Goal: Information Seeking & Learning: Learn about a topic

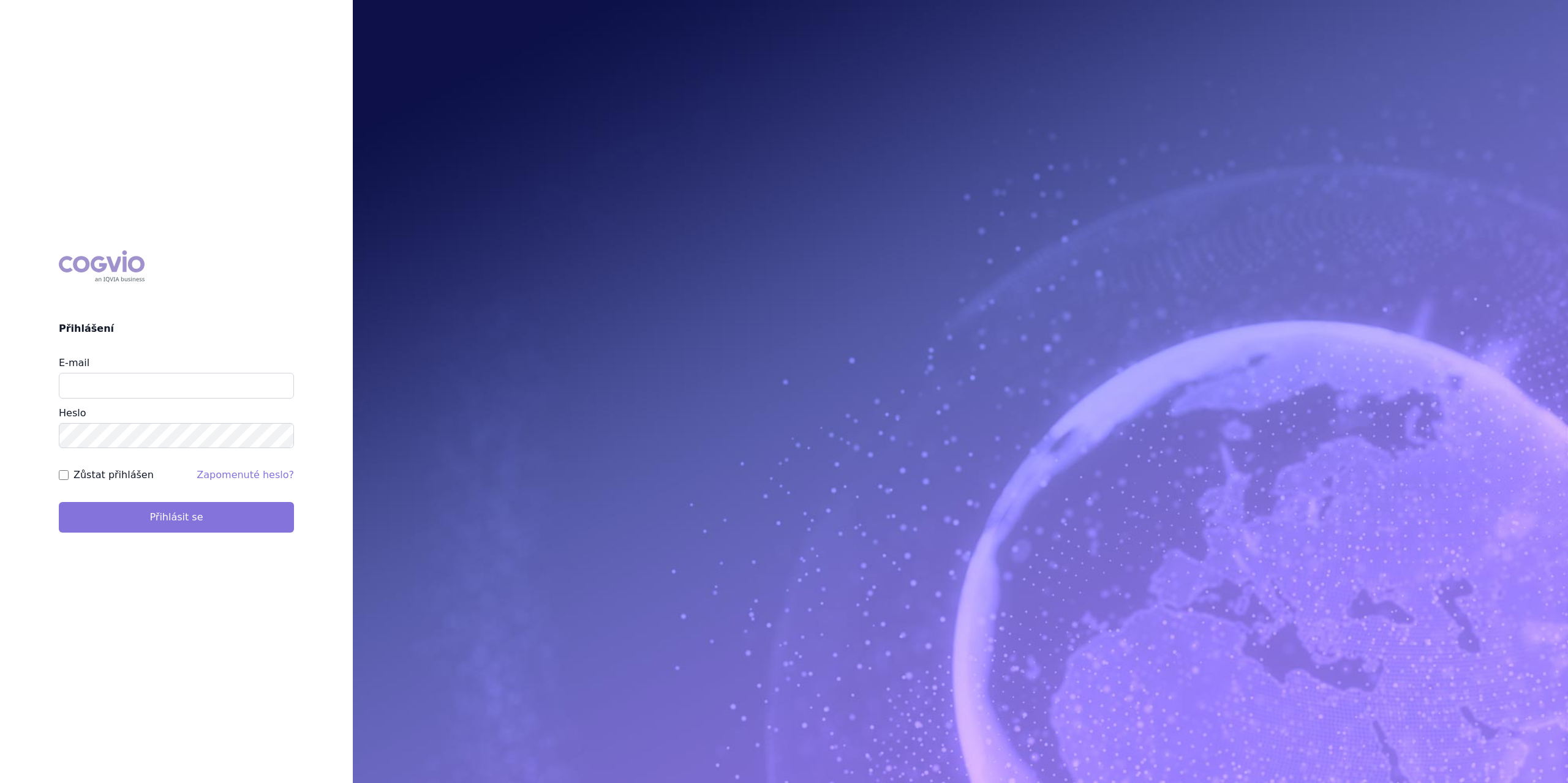
type input "marek.krajcovic@medochemie.com"
click at [201, 521] on button "Přihlásit se" at bounding box center [176, 517] width 235 height 30
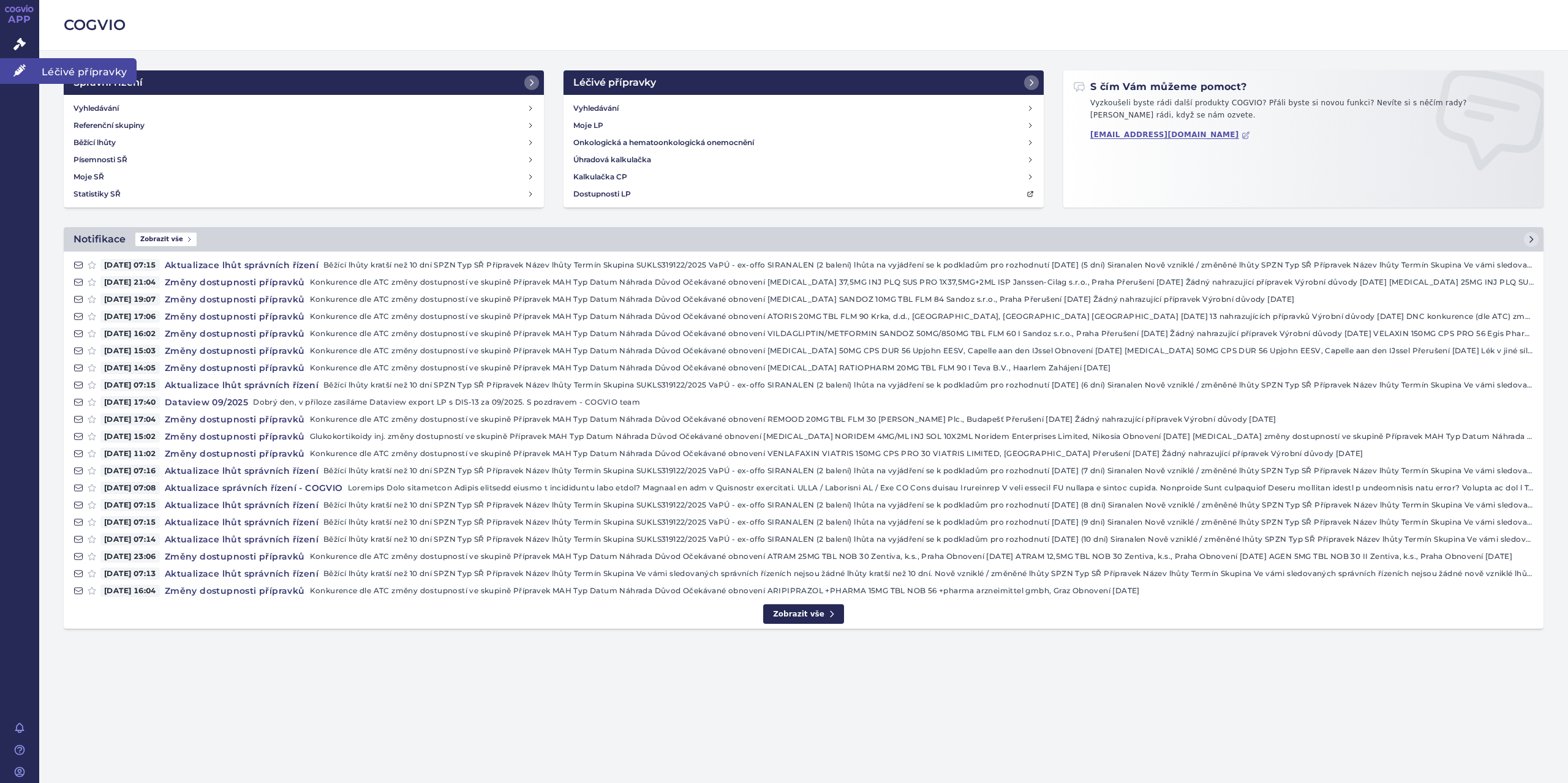
click at [18, 76] on link "Léčivé přípravky" at bounding box center [19, 71] width 39 height 26
click at [79, 69] on span "Léčivé přípravky" at bounding box center [87, 71] width 97 height 26
click at [105, 69] on span "Léčivé přípravky" at bounding box center [87, 71] width 97 height 26
click at [72, 65] on span "Léčivé přípravky" at bounding box center [87, 71] width 97 height 26
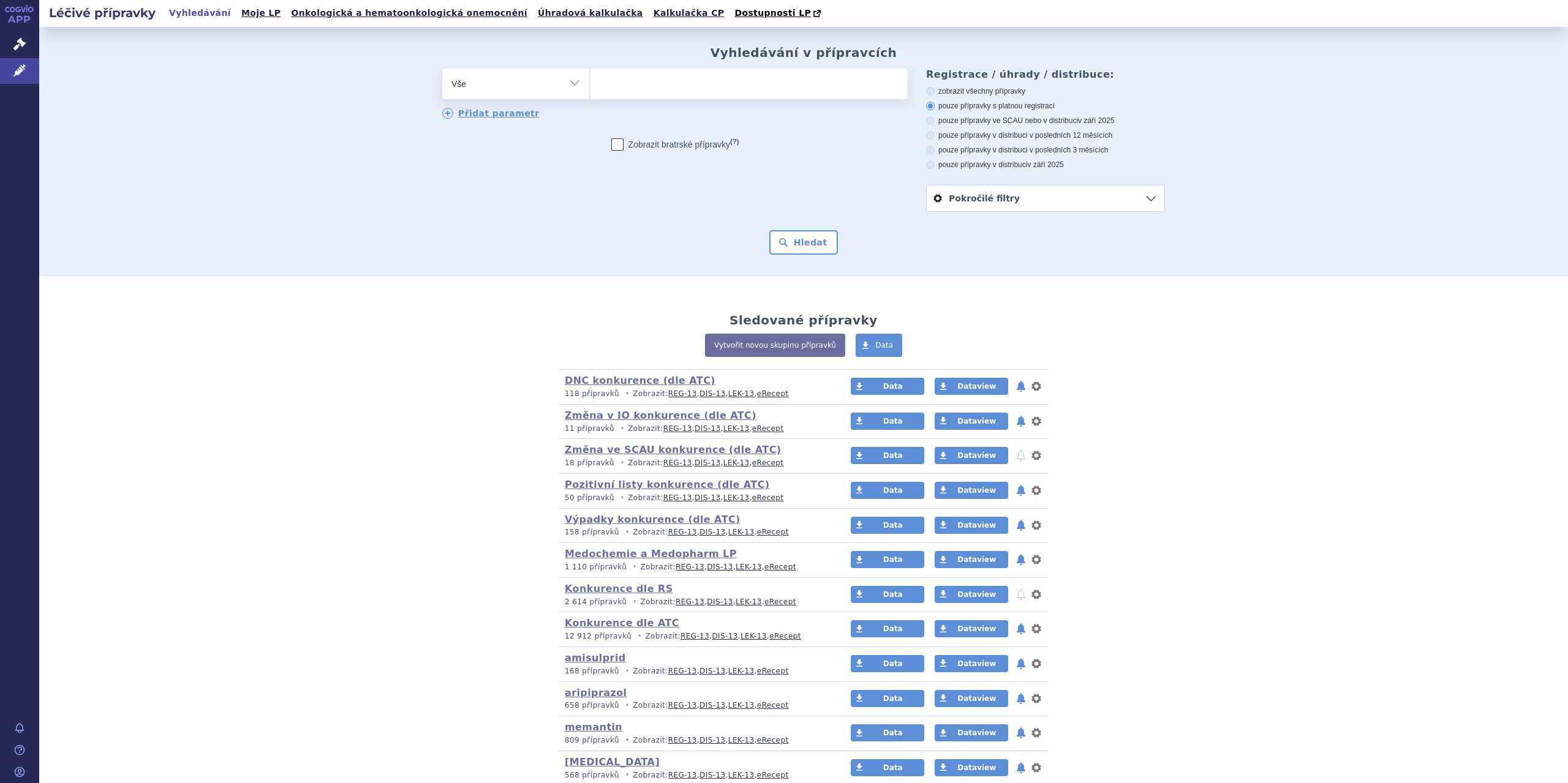
click at [563, 85] on select "Vše Přípravek/SUKL kód MAH VPOIS ATC/Aktivní látka Léková forma Síla" at bounding box center [515, 82] width 147 height 27
select select "filter-atc-group"
click at [442, 69] on select "Vše Přípravek/SUKL kód MAH VPOIS ATC/Aktivní látka Léková forma Síla" at bounding box center [515, 82] width 147 height 27
click at [616, 81] on ul at bounding box center [749, 81] width 318 height 26
click at [590, 81] on select at bounding box center [589, 83] width 1 height 30
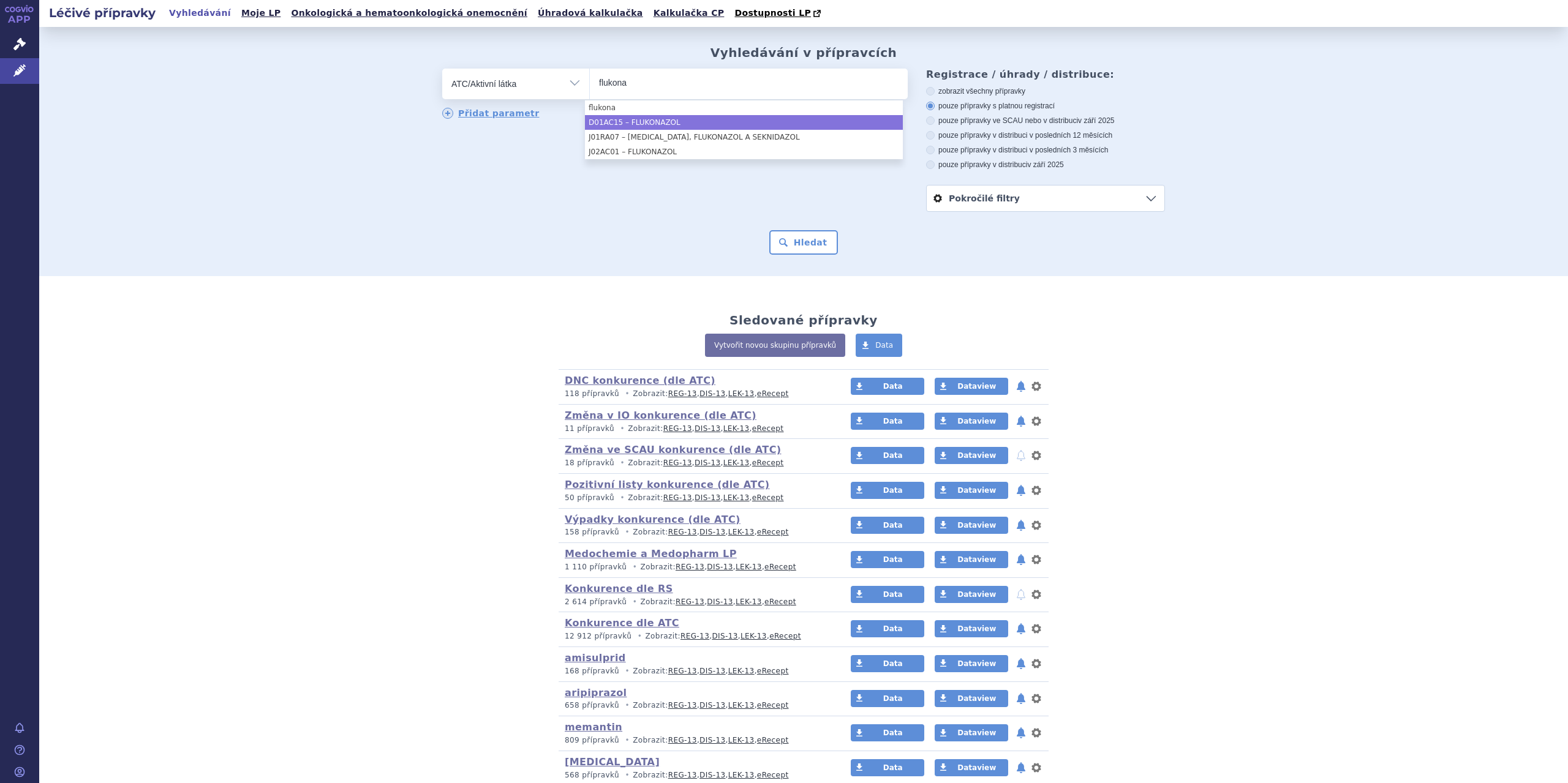
type input "flukona"
select select "D01AC15"
click at [802, 243] on button "Hledat" at bounding box center [804, 242] width 69 height 25
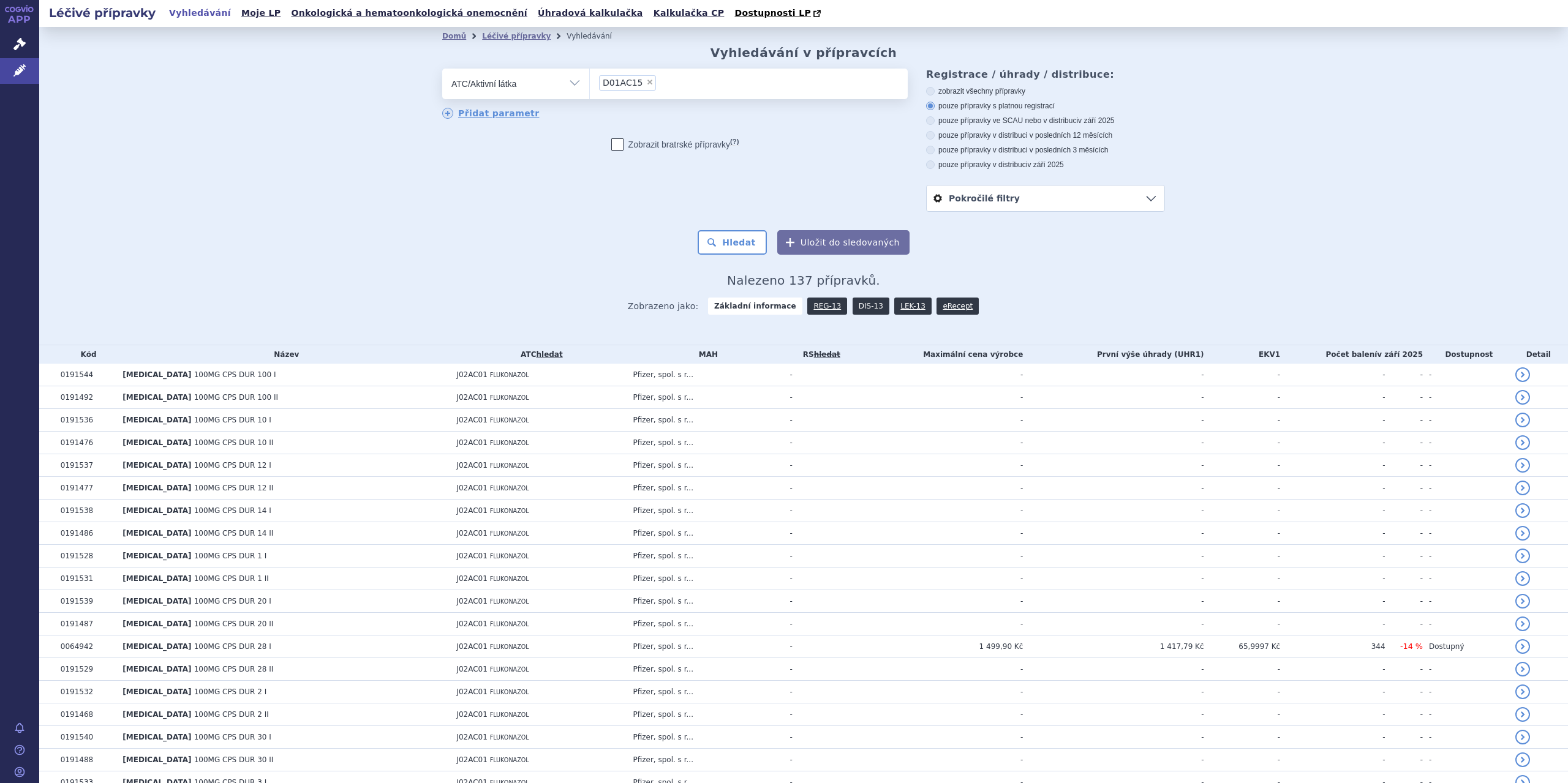
click at [866, 310] on link "DIS-13" at bounding box center [871, 306] width 37 height 17
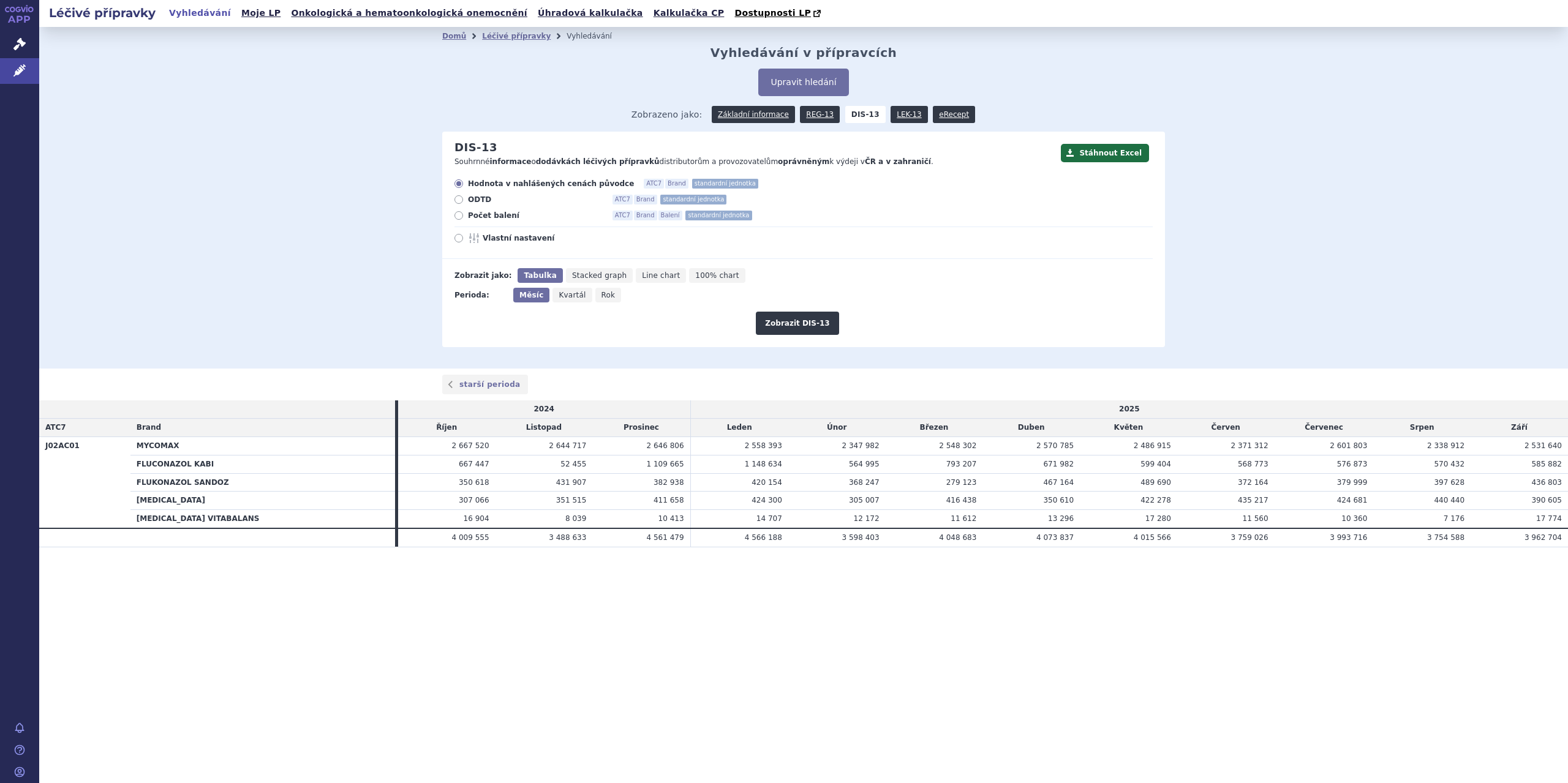
click at [465, 220] on label "Počet balení ATC7 Brand Balení standardní jednotka" at bounding box center [803, 216] width 698 height 10
click at [464, 220] on input "Počet balení ATC7 Brand Balení standardní jednotka" at bounding box center [460, 217] width 8 height 8
radio input "true"
click at [798, 314] on button "Zobrazit DIS-13" at bounding box center [797, 323] width 83 height 23
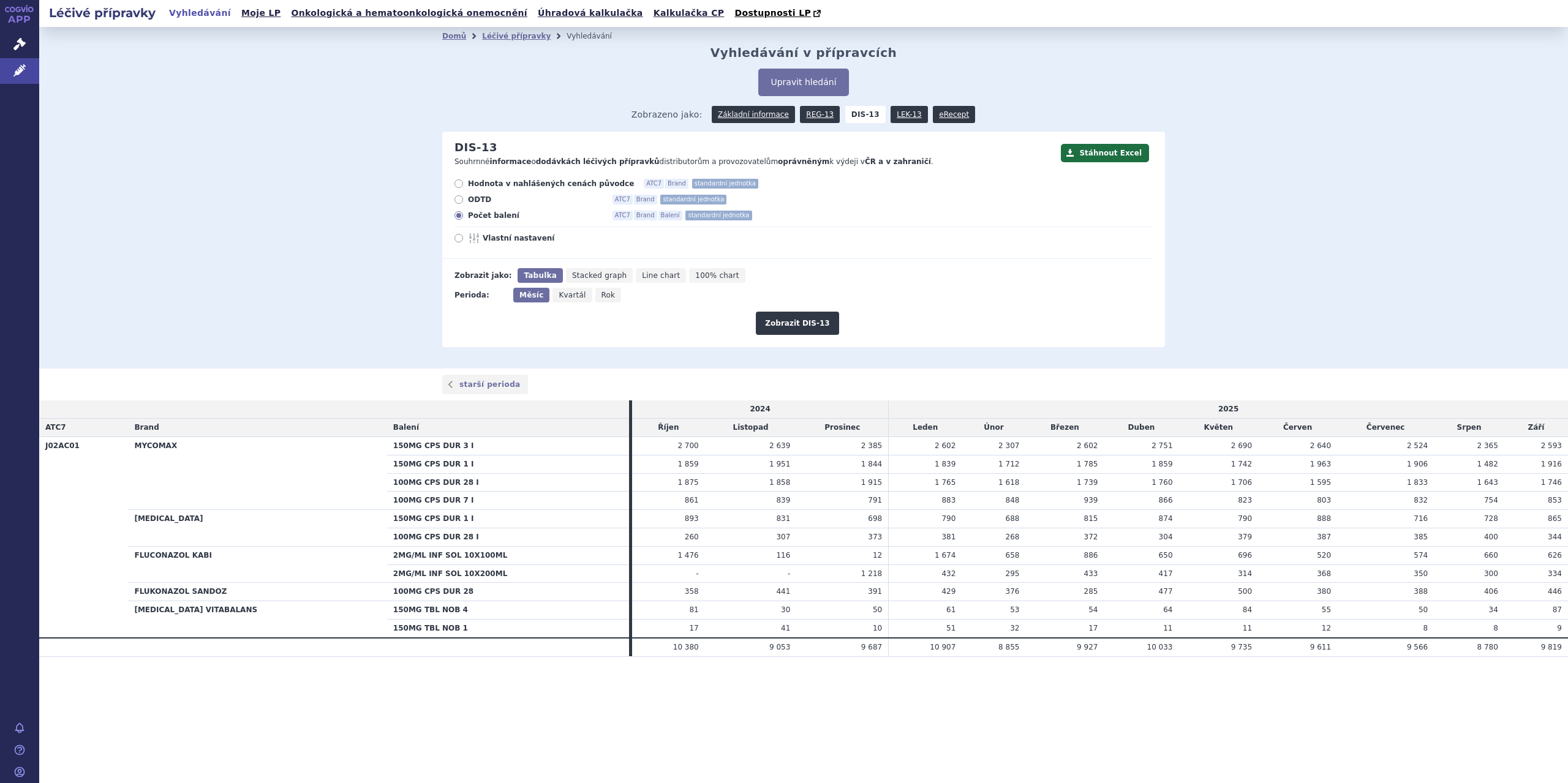
click at [489, 188] on span "Hodnota v nahlášených cenách původce" at bounding box center [550, 184] width 166 height 10
click at [464, 188] on input "Hodnota v nahlášených cenách původce ATC7 Brand standardní jednotka" at bounding box center [460, 185] width 8 height 8
radio input "true"
click at [775, 323] on button "Zobrazit DIS-13" at bounding box center [797, 323] width 83 height 23
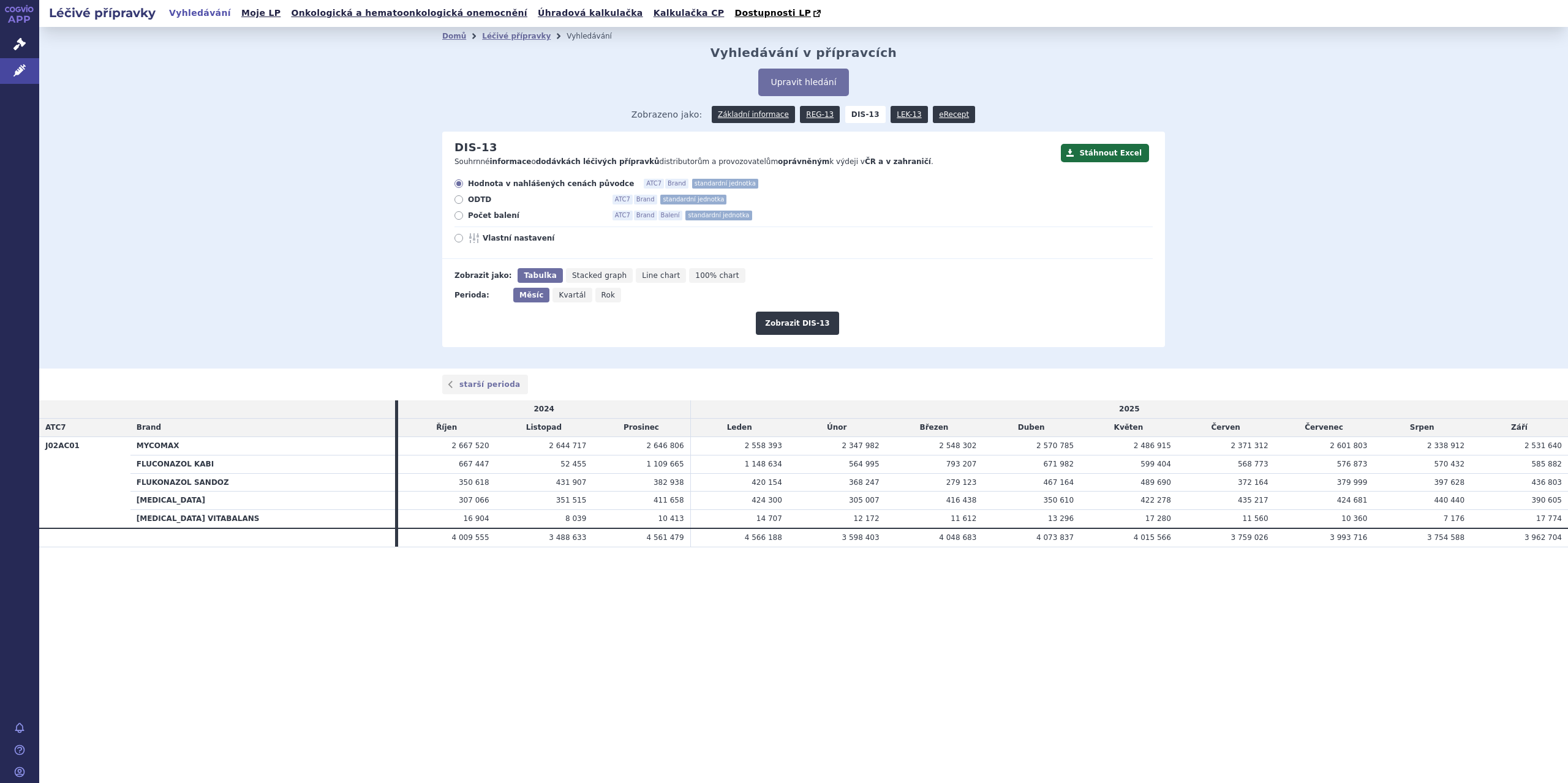
drag, startPoint x: 447, startPoint y: 489, endPoint x: 669, endPoint y: 488, distance: 222.0
click at [669, 488] on tr "FLUKONAZOL SANDOZ 350 618 431 907 382 938 420 154 368 247" at bounding box center [803, 482] width 1529 height 18
drag, startPoint x: 456, startPoint y: 503, endPoint x: 654, endPoint y: 505, distance: 198.0
click at [654, 505] on tr "DIFLUCAN 307 066 351 515 411 658 424 300 305 007" at bounding box center [803, 501] width 1529 height 18
click at [604, 290] on icon "Rok" at bounding box center [608, 295] width 26 height 14
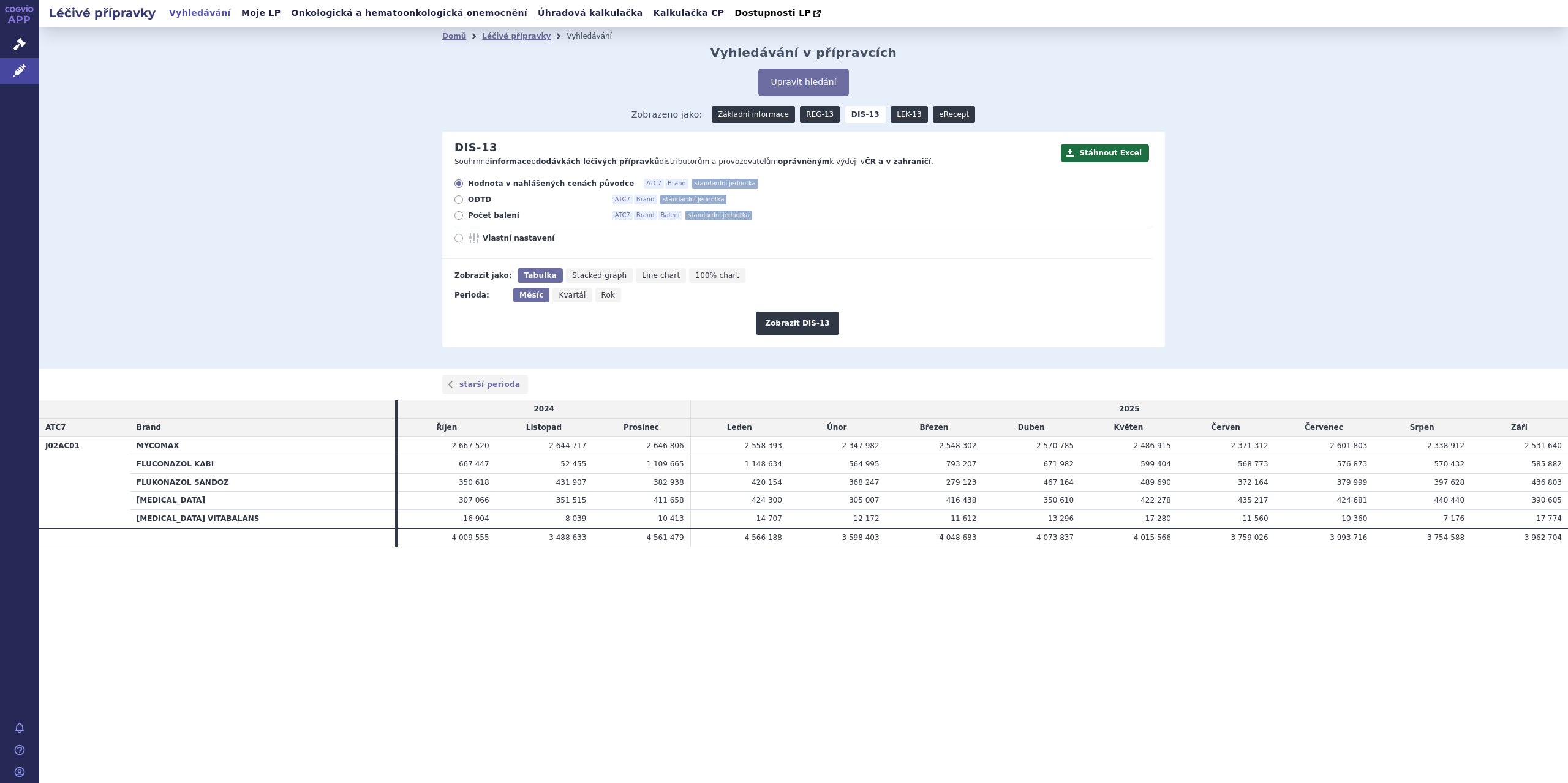
click at [603, 290] on input "Rok" at bounding box center [599, 292] width 8 height 8
radio input "true"
click at [791, 320] on button "Zobrazit DIS-13" at bounding box center [797, 323] width 83 height 23
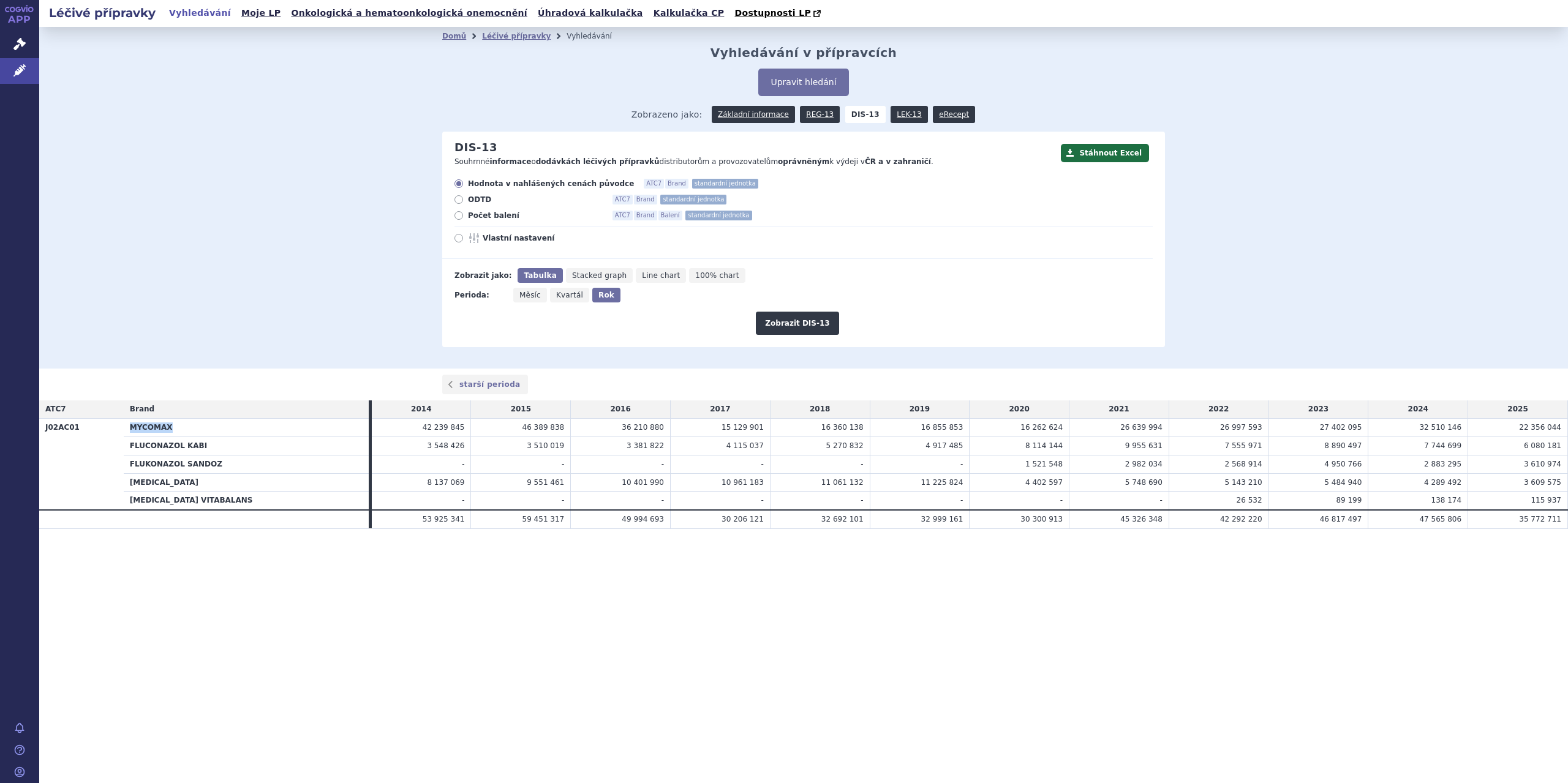
drag, startPoint x: 180, startPoint y: 430, endPoint x: 80, endPoint y: 427, distance: 100.0
click at [80, 427] on tr "J02AC01 MYCOMAX 42 239 845 46 389 838 36 210 880 15 129 901 16 360 138" at bounding box center [803, 428] width 1529 height 18
copy tr "MYCOMAX"
click at [510, 219] on span "Počet balení" at bounding box center [535, 216] width 135 height 10
click at [464, 219] on input "Počet balení ATC7 Brand Balení standardní jednotka" at bounding box center [460, 217] width 8 height 8
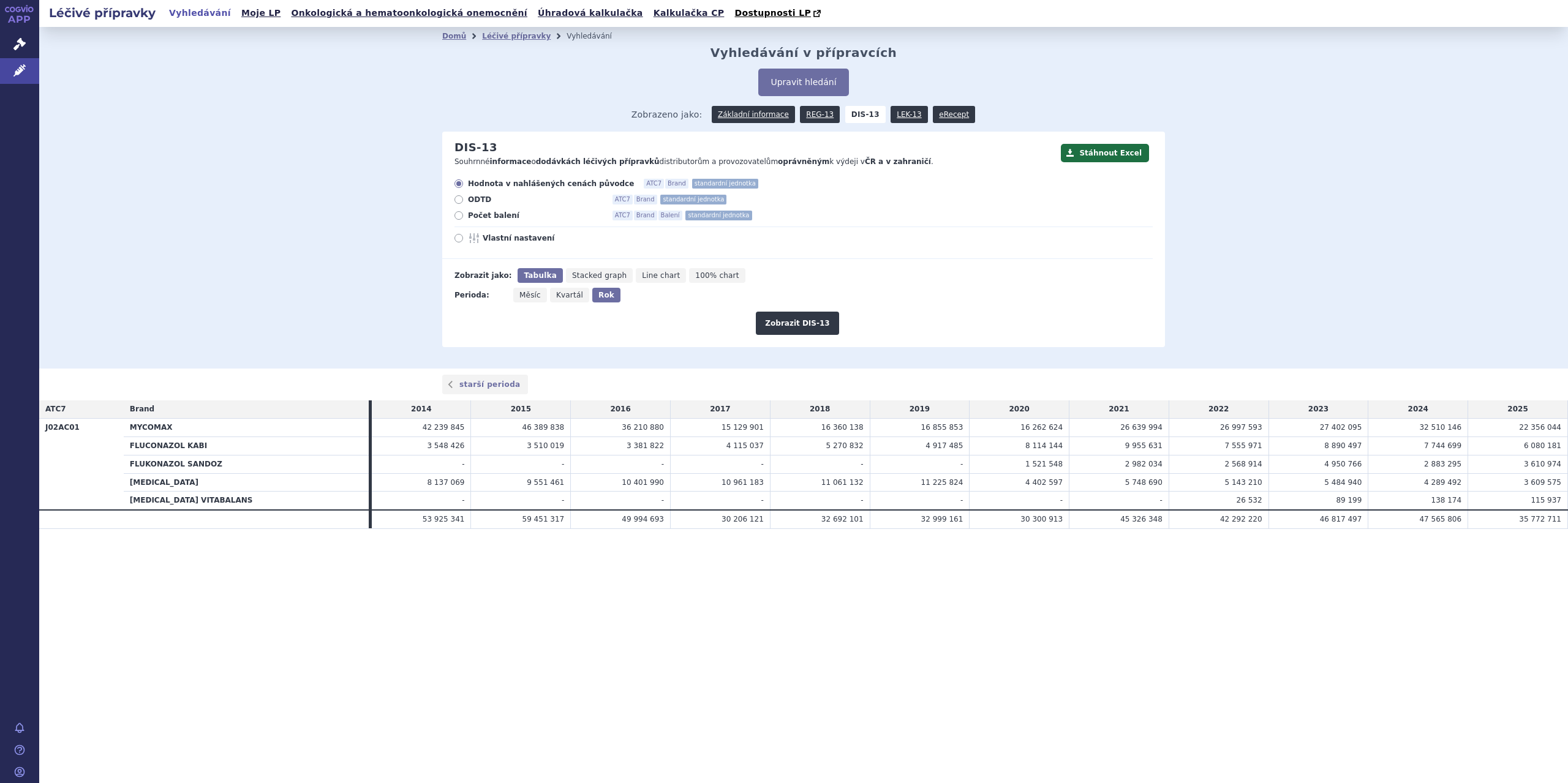
radio input "true"
click at [823, 318] on button "Zobrazit DIS-13" at bounding box center [797, 323] width 83 height 23
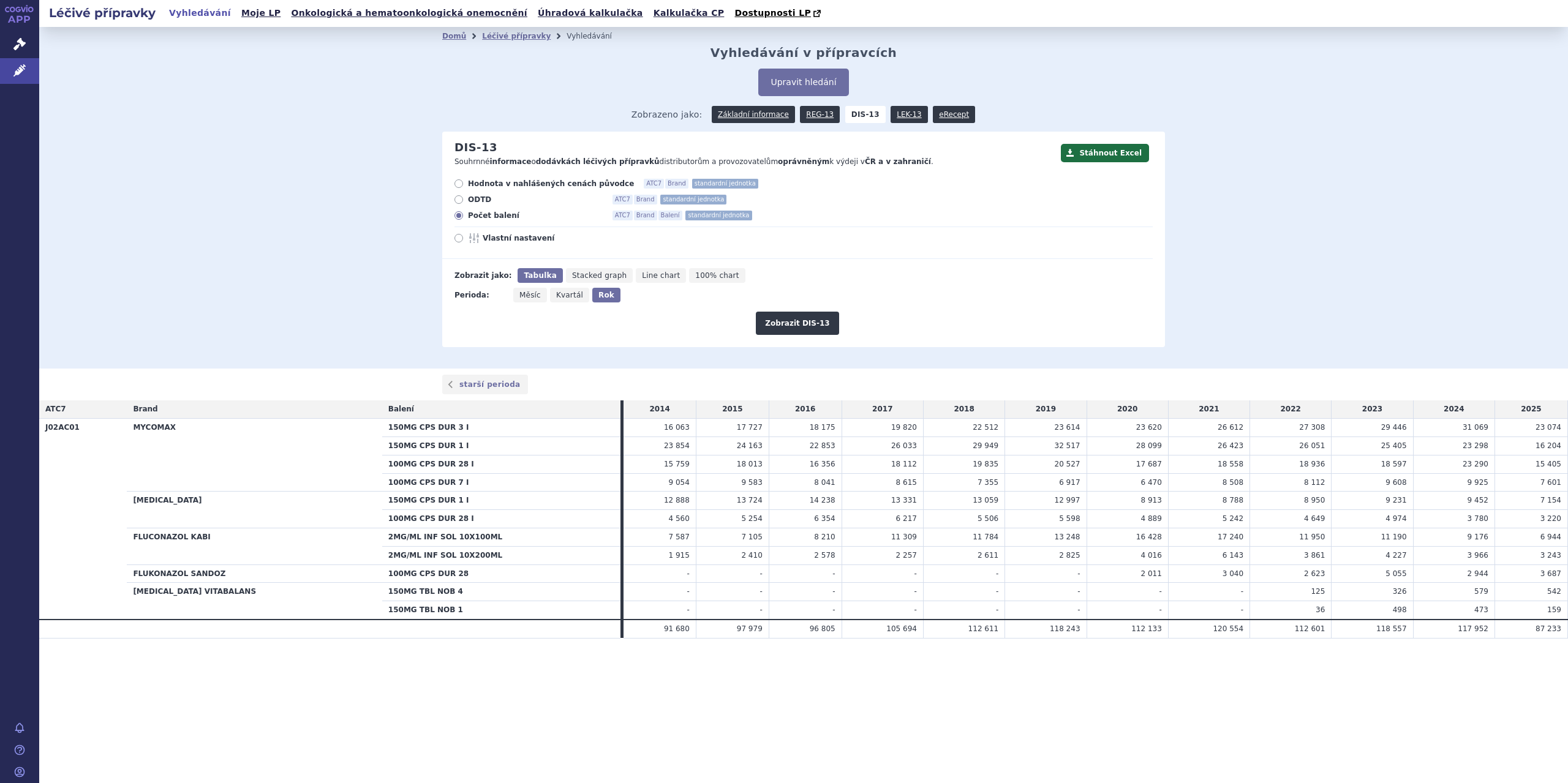
drag, startPoint x: 652, startPoint y: 489, endPoint x: 684, endPoint y: 485, distance: 32.2
click at [684, 485] on tr "100MG CPS DUR 7 I 9 054 9 583 8 041 8 615 7 355" at bounding box center [803, 482] width 1529 height 18
click at [484, 240] on span "Vlastní nastavení" at bounding box center [550, 238] width 135 height 10
click at [464, 240] on input "Vlastní nastavení" at bounding box center [460, 240] width 8 height 8
radio input "true"
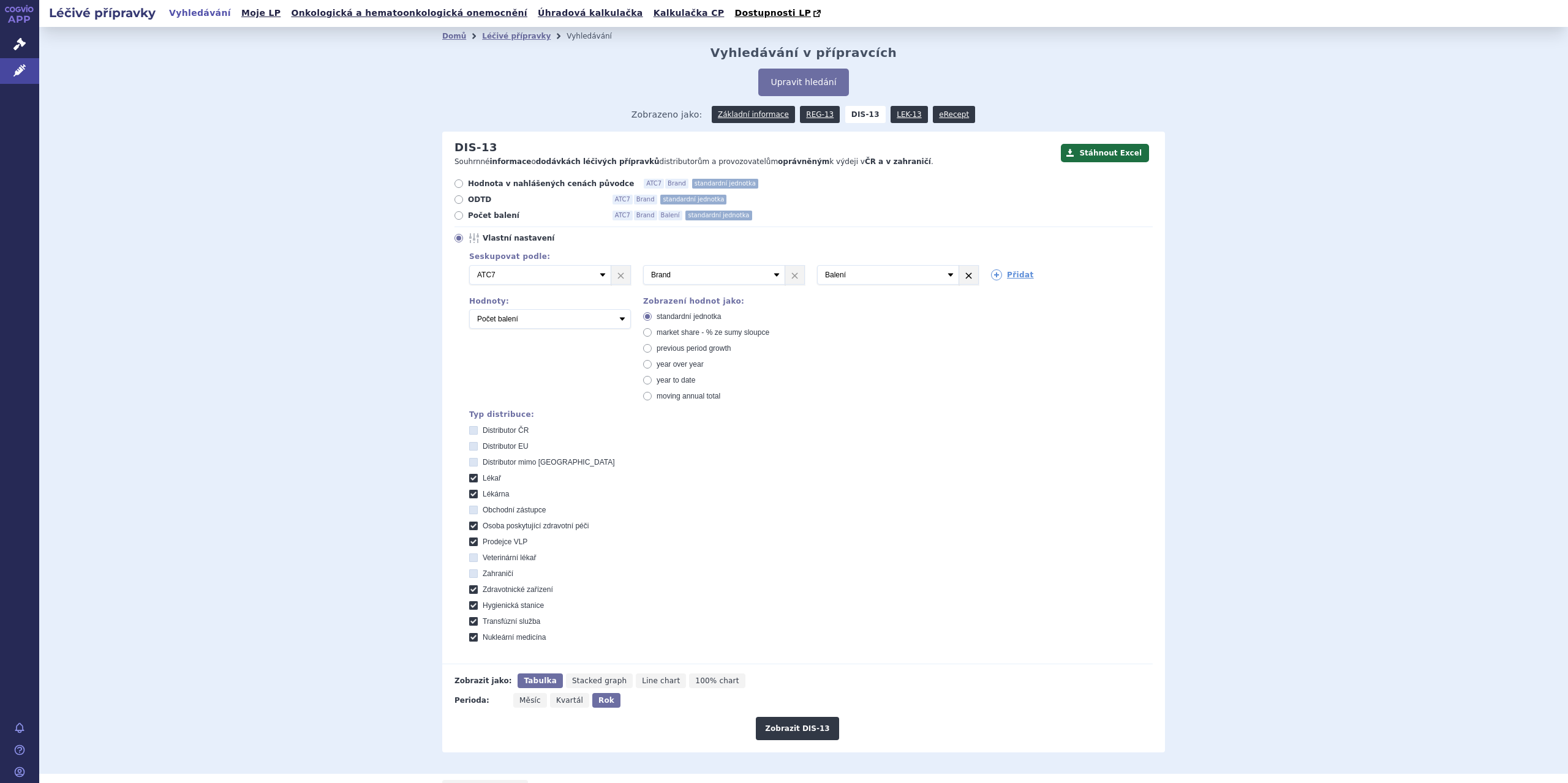
click at [967, 278] on link "×" at bounding box center [969, 274] width 19 height 18
click at [842, 273] on link "Přidat" at bounding box center [838, 275] width 43 height 11
click at [949, 278] on select "Vyberte groupování ATC3 ATC5 ATC7 Brand Balení SÚKL kód MAH VPOIS Referenční sk…" at bounding box center [888, 275] width 142 height 19
select select "package"
click at [817, 266] on select "Vyberte groupování ATC3 ATC5 ATC7 Brand Balení SÚKL kód MAH VPOIS Referenční sk…" at bounding box center [888, 275] width 142 height 19
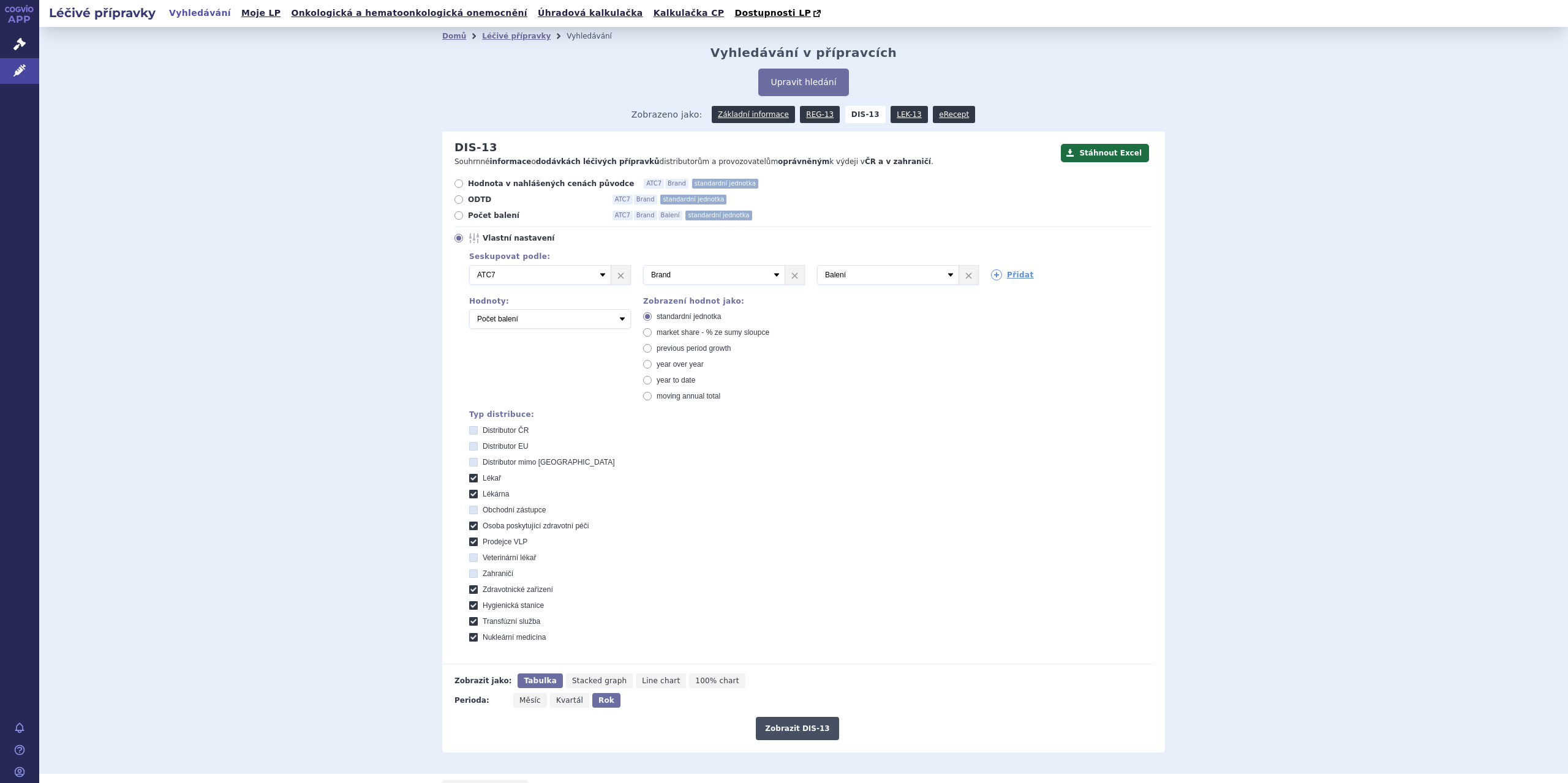
click at [802, 729] on button "Zobrazit DIS-13" at bounding box center [797, 728] width 83 height 23
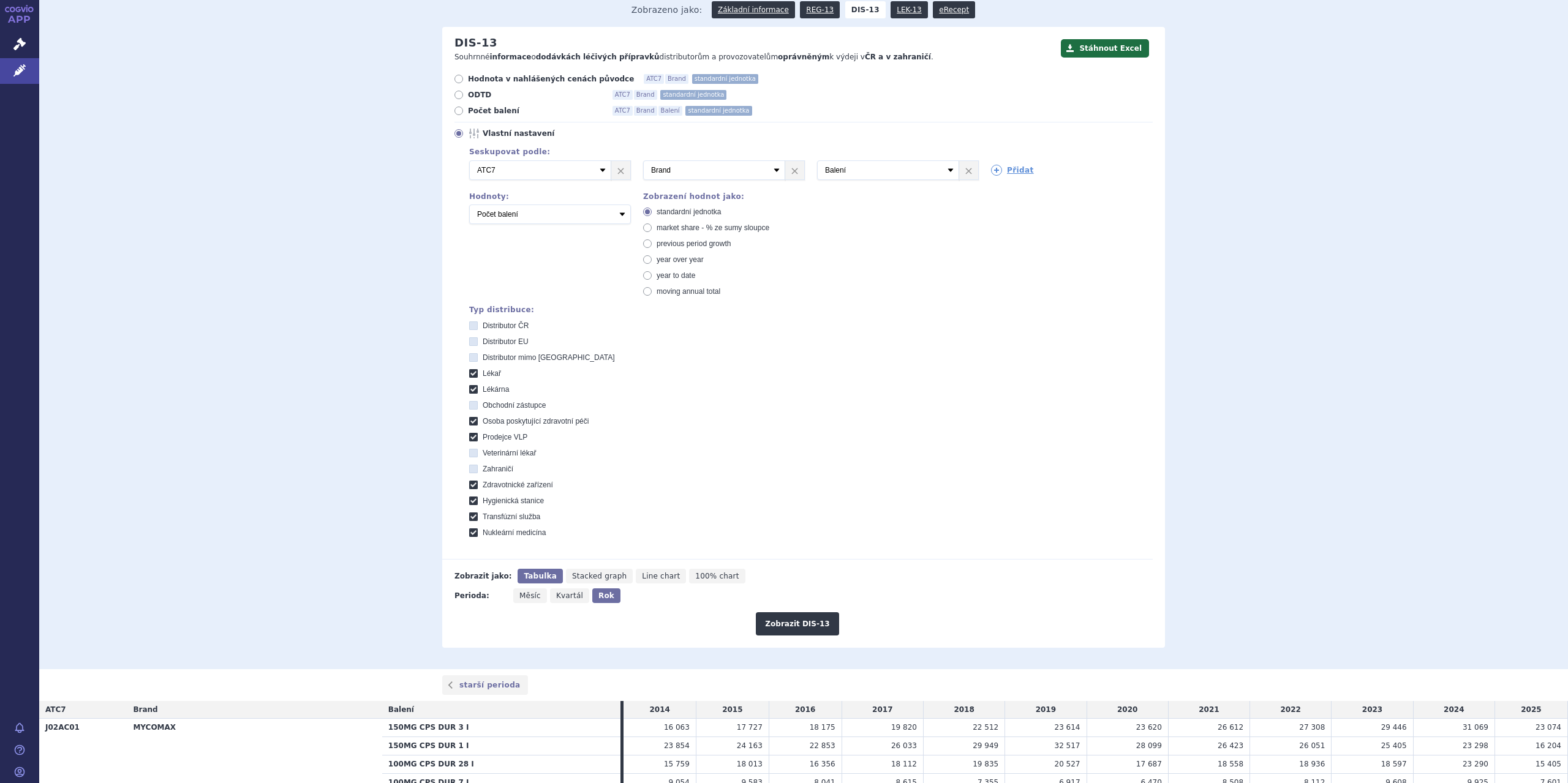
scroll to position [61, 0]
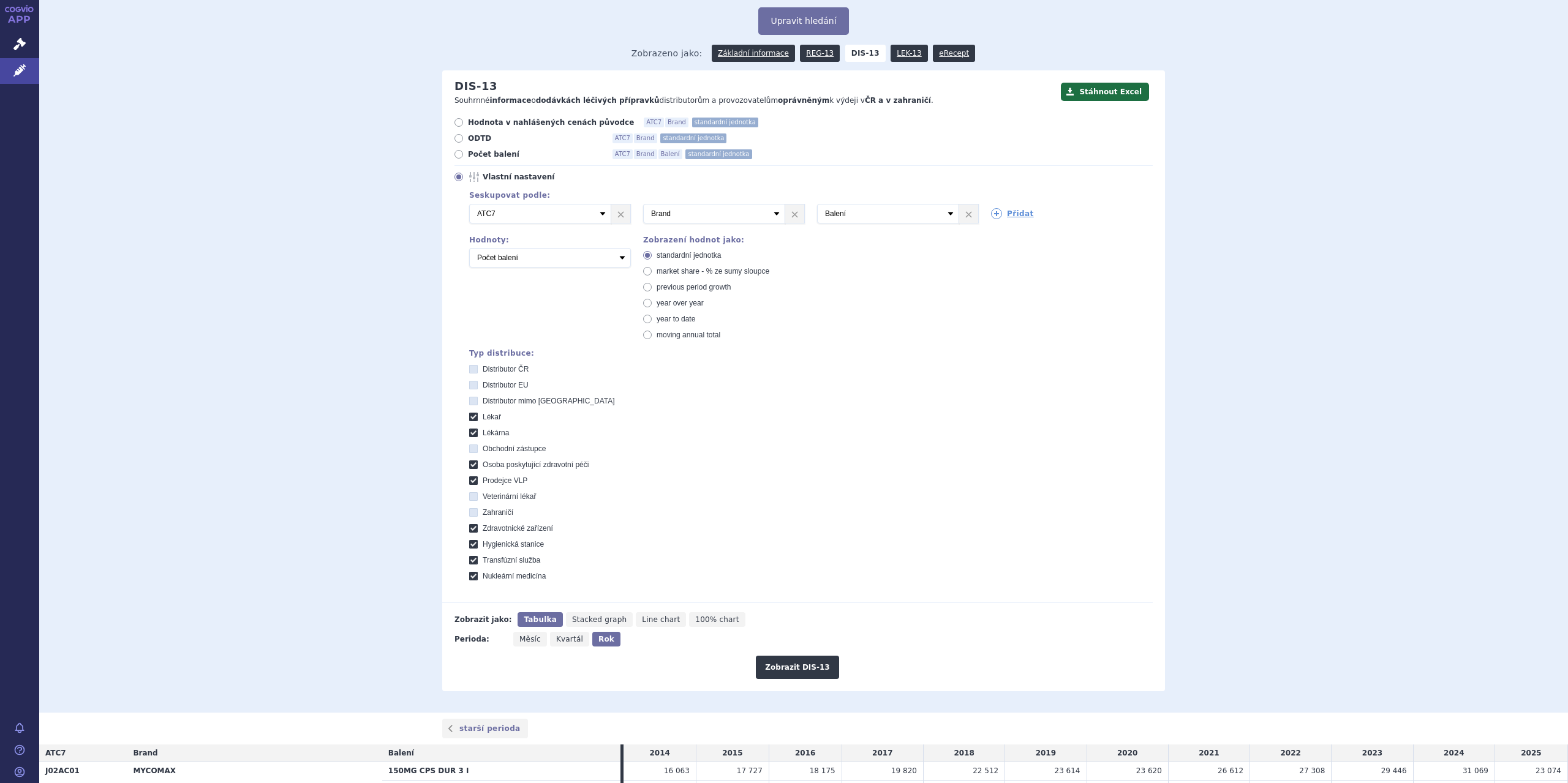
click at [507, 125] on span "Hodnota v nahlášených cenách původce" at bounding box center [550, 123] width 166 height 10
click at [464, 125] on input "Hodnota v nahlášených cenách původce ATC7 Brand standardní jednotka" at bounding box center [460, 124] width 8 height 8
radio input "true"
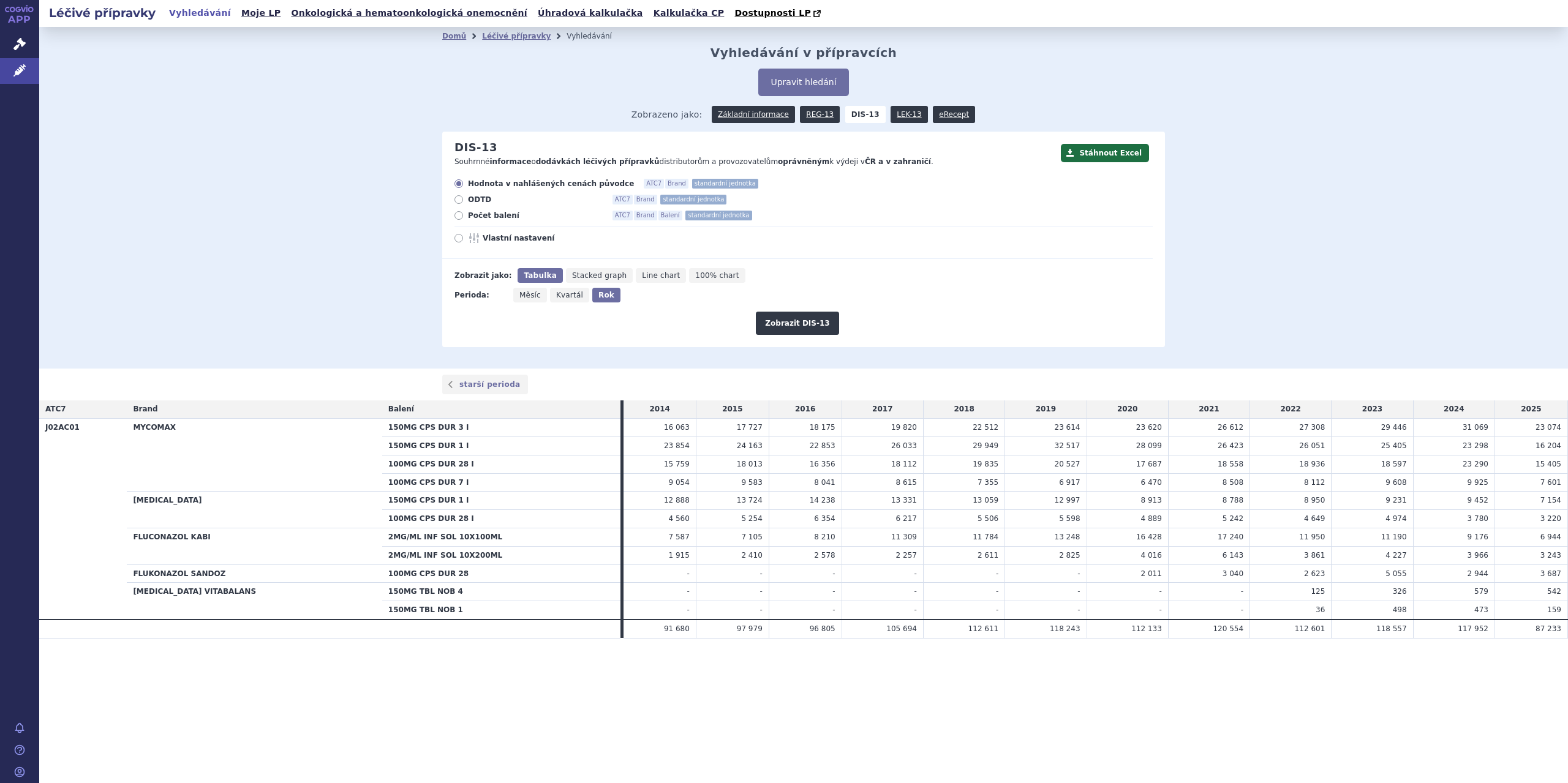
scroll to position [0, 0]
click at [802, 324] on button "Zobrazit DIS-13" at bounding box center [797, 323] width 83 height 23
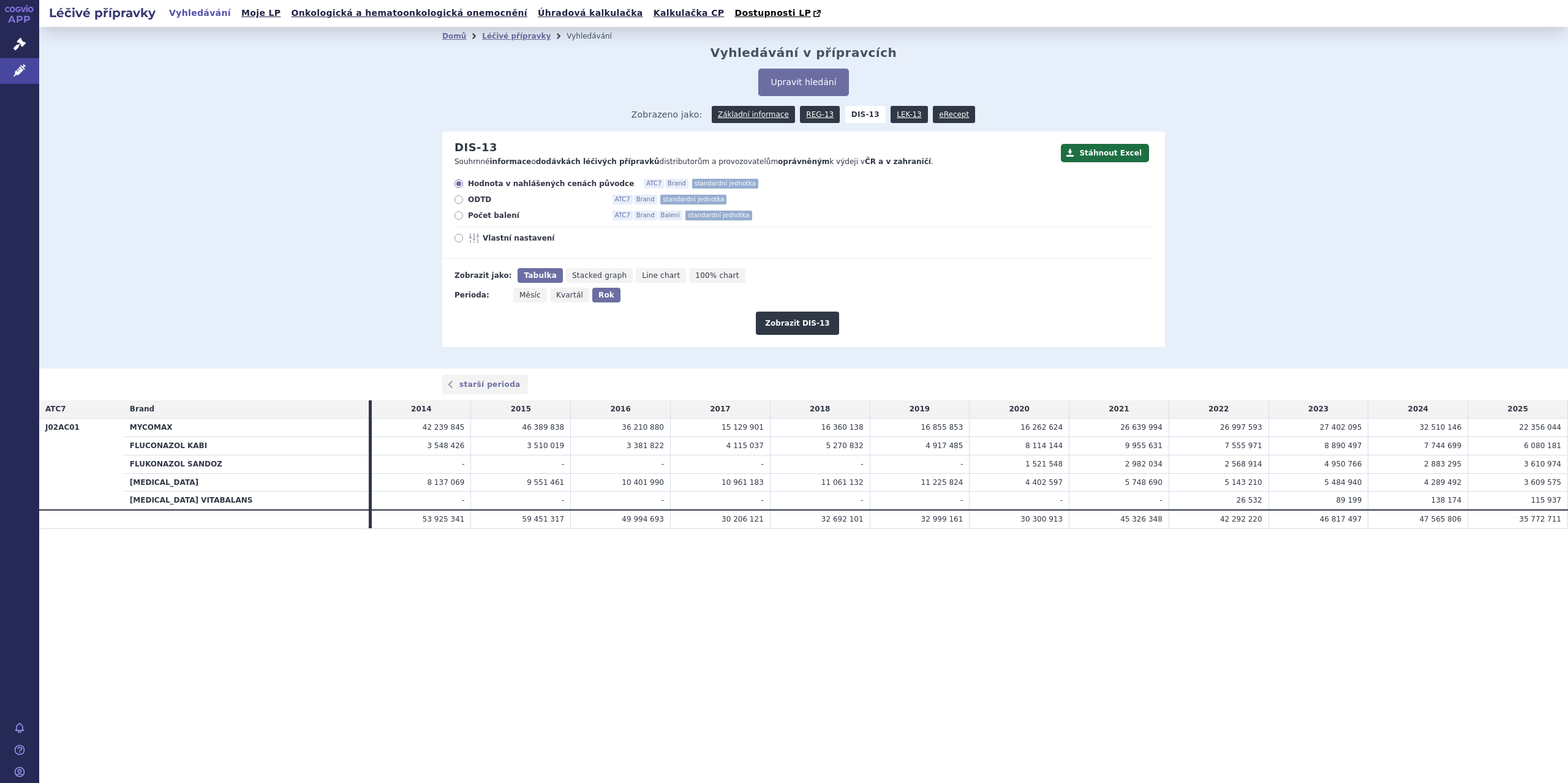
click at [468, 239] on icon at bounding box center [475, 238] width 14 height 10
click at [464, 239] on input "Vlastní nastavení" at bounding box center [460, 240] width 8 height 8
radio input "true"
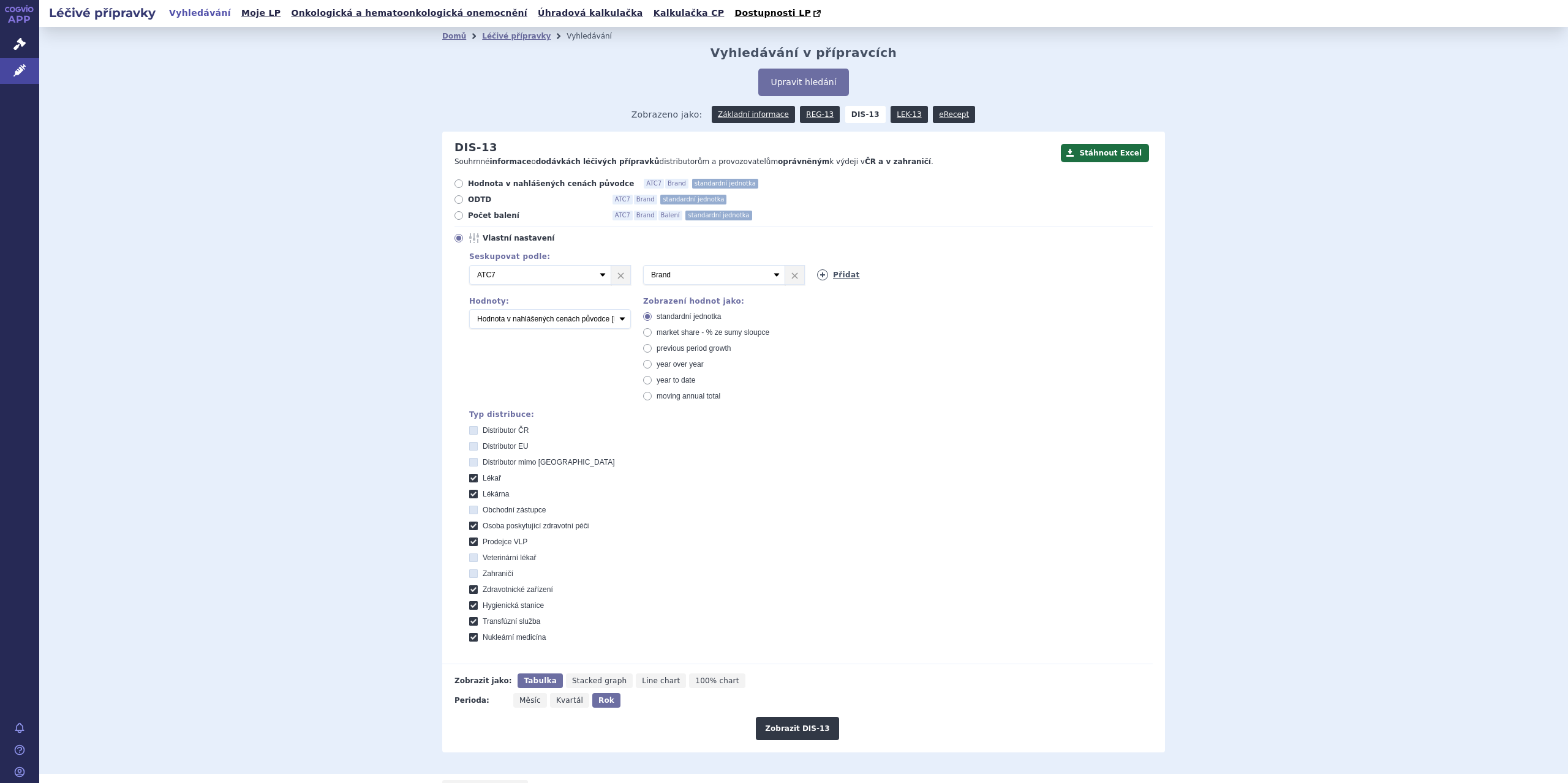
click at [833, 276] on link "Přidat" at bounding box center [838, 275] width 43 height 11
click at [952, 276] on select "Vyberte groupování ATC3 ATC5 ATC7 Brand Balení SÚKL kód MAH VPOIS Referenční sk…" at bounding box center [888, 275] width 142 height 19
select select "package"
click at [817, 266] on select "Vyberte groupování ATC3 ATC5 ATC7 Brand Balení SÚKL kód MAH VPOIS Referenční sk…" at bounding box center [888, 275] width 142 height 19
click at [791, 722] on button "Zobrazit DIS-13" at bounding box center [797, 728] width 83 height 23
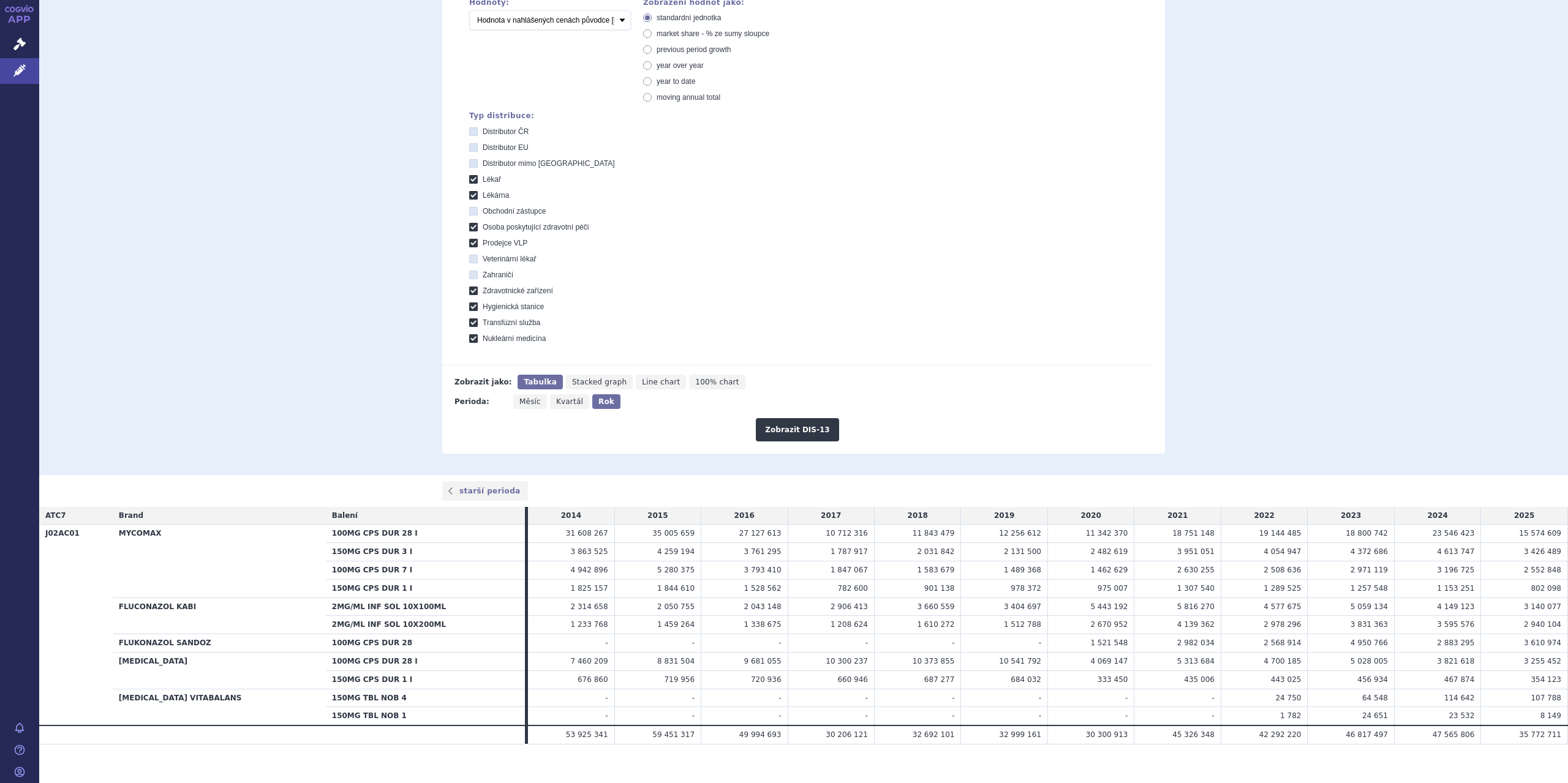
scroll to position [306, 0]
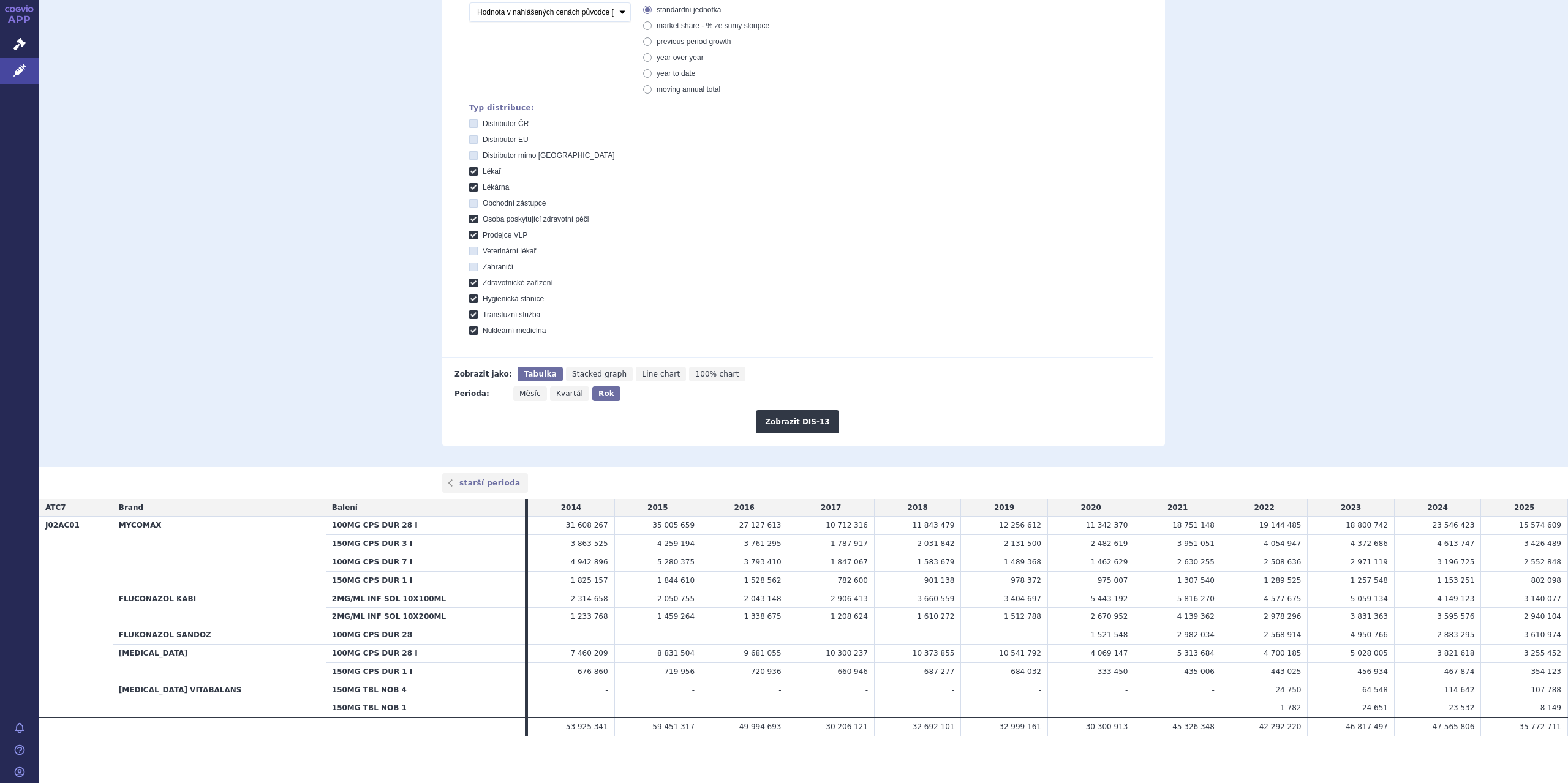
click at [469, 172] on icon at bounding box center [473, 171] width 9 height 9
click at [470, 172] on input "Lékař" at bounding box center [474, 173] width 8 height 8
checkbox input "false"
click at [473, 189] on icon at bounding box center [473, 187] width 9 height 9
click at [473, 189] on input "Lékárna" at bounding box center [474, 189] width 8 height 8
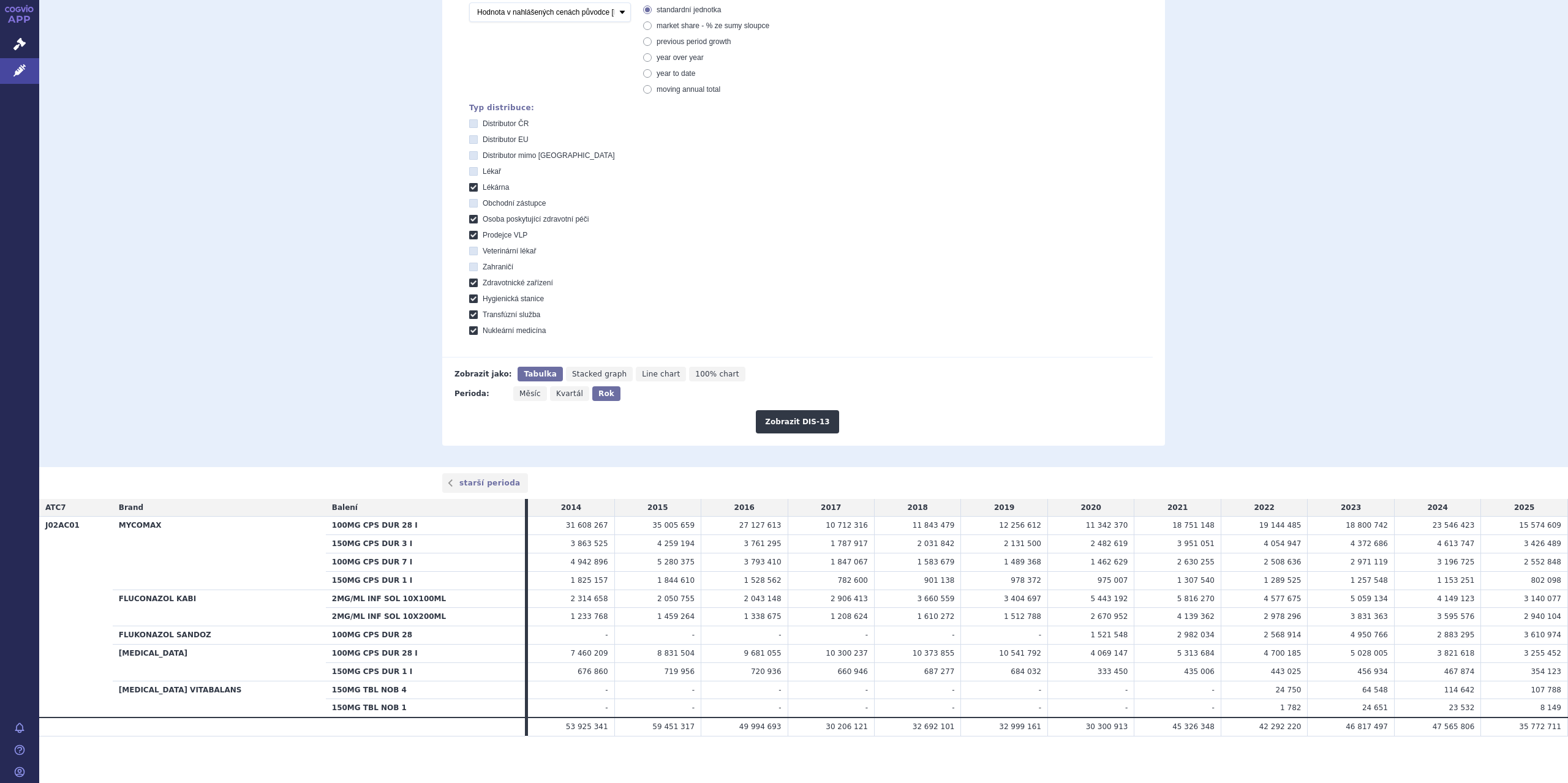
checkbox input "false"
click at [469, 220] on icon at bounding box center [473, 219] width 9 height 9
click at [470, 220] on péči "Osoba poskytující zdravotní péči" at bounding box center [474, 221] width 8 height 8
checkbox péči "false"
click at [469, 236] on icon at bounding box center [473, 235] width 9 height 9
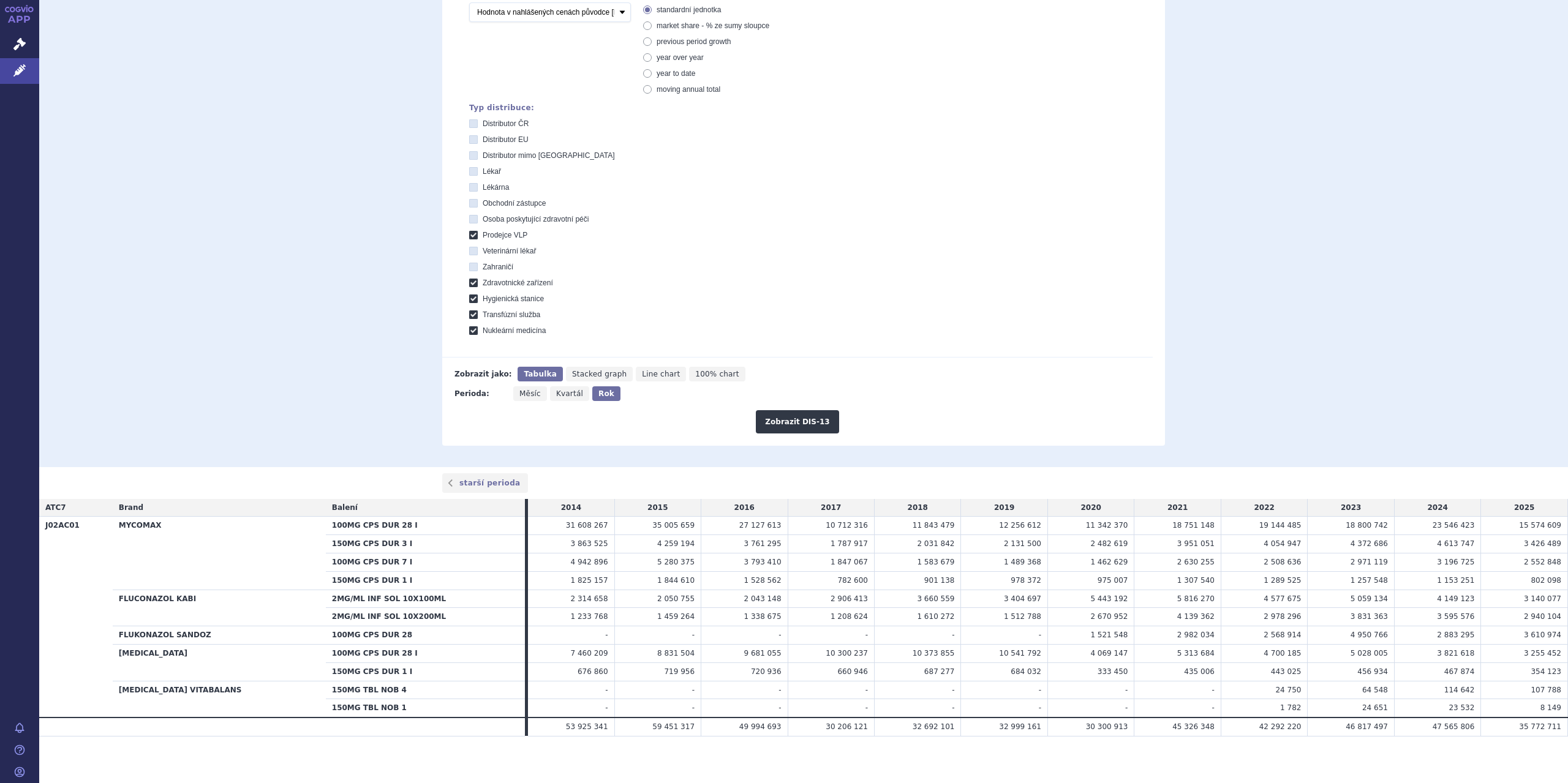
click at [470, 236] on VLP "Prodejce VLP" at bounding box center [474, 237] width 8 height 8
checkbox VLP "false"
click at [469, 287] on icon at bounding box center [473, 282] width 9 height 9
click at [470, 287] on zařízení "Zdravotnické zařízení" at bounding box center [474, 285] width 8 height 8
checkbox zařízení "false"
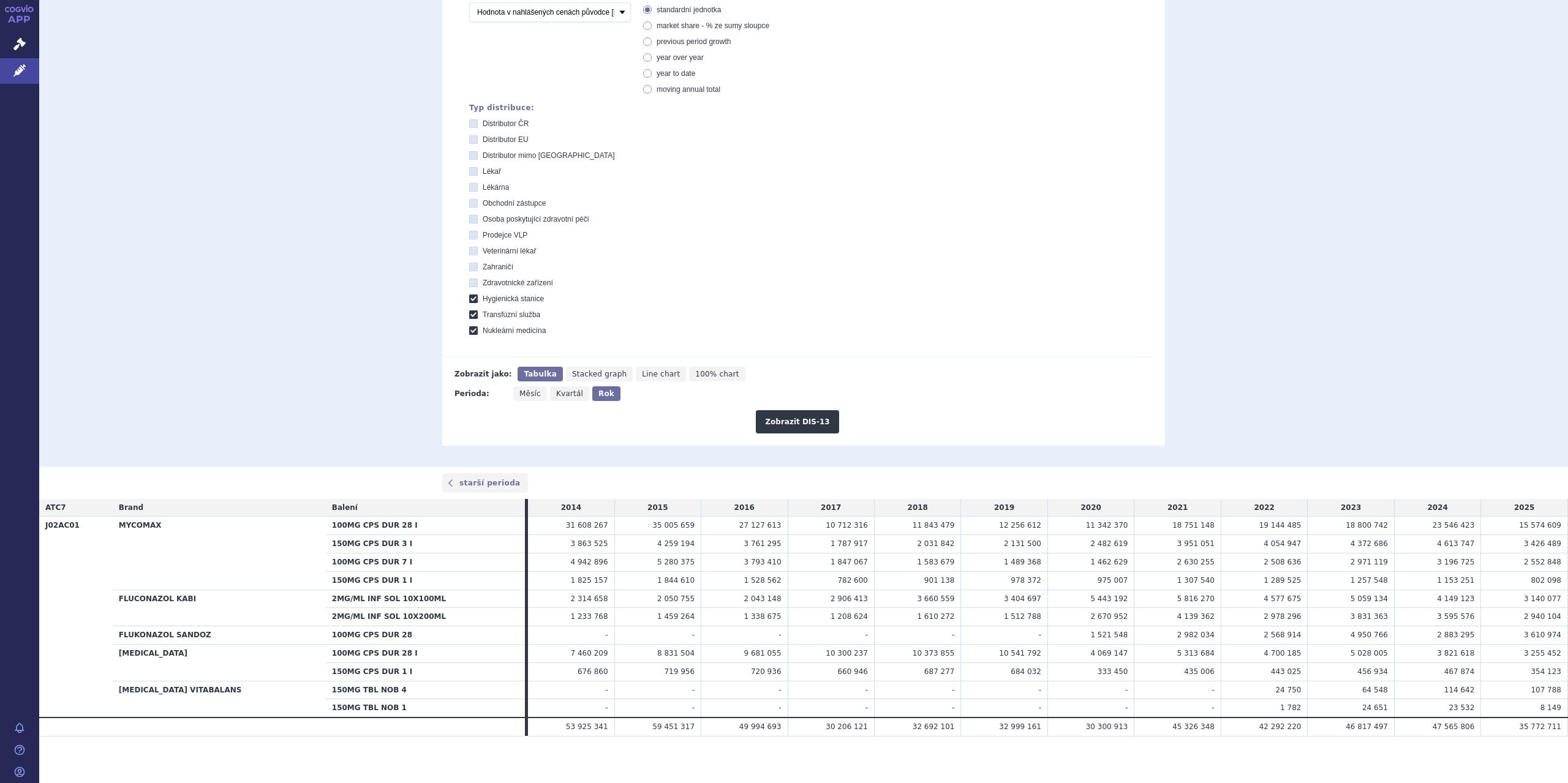
click at [469, 297] on icon at bounding box center [473, 298] width 9 height 9
click at [470, 297] on stanice "Hygienická stanice" at bounding box center [474, 300] width 8 height 8
checkbox stanice "false"
click at [469, 315] on icon at bounding box center [473, 314] width 9 height 9
click at [470, 315] on služba "Transfúzní služba" at bounding box center [474, 316] width 8 height 8
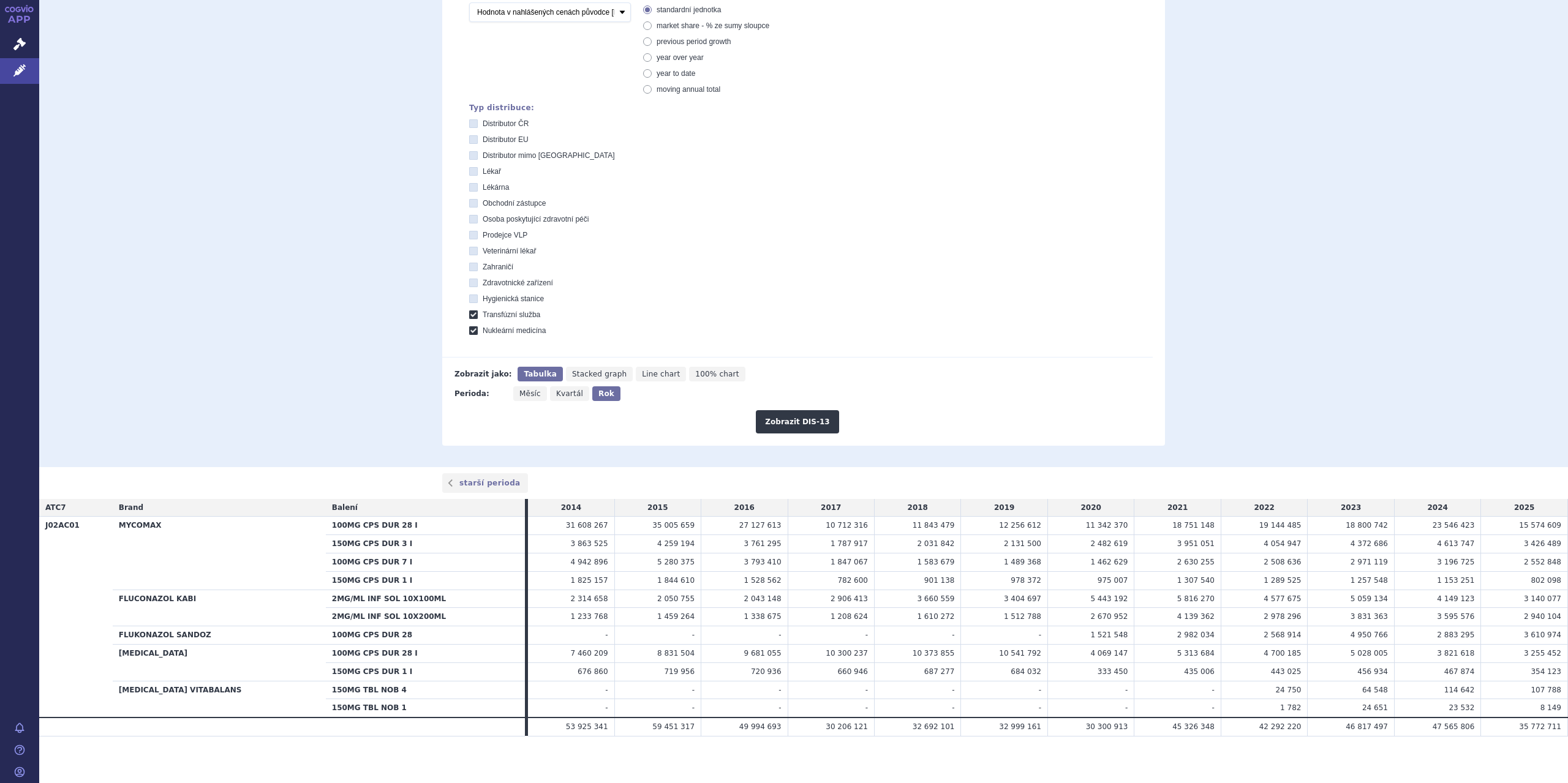
checkbox služba "false"
click at [470, 330] on icon at bounding box center [473, 331] width 9 height 9
click at [470, 330] on medicína "Nukleární medicína" at bounding box center [474, 332] width 8 height 8
checkbox medicína "false"
click at [469, 268] on icon at bounding box center [473, 266] width 9 height 9
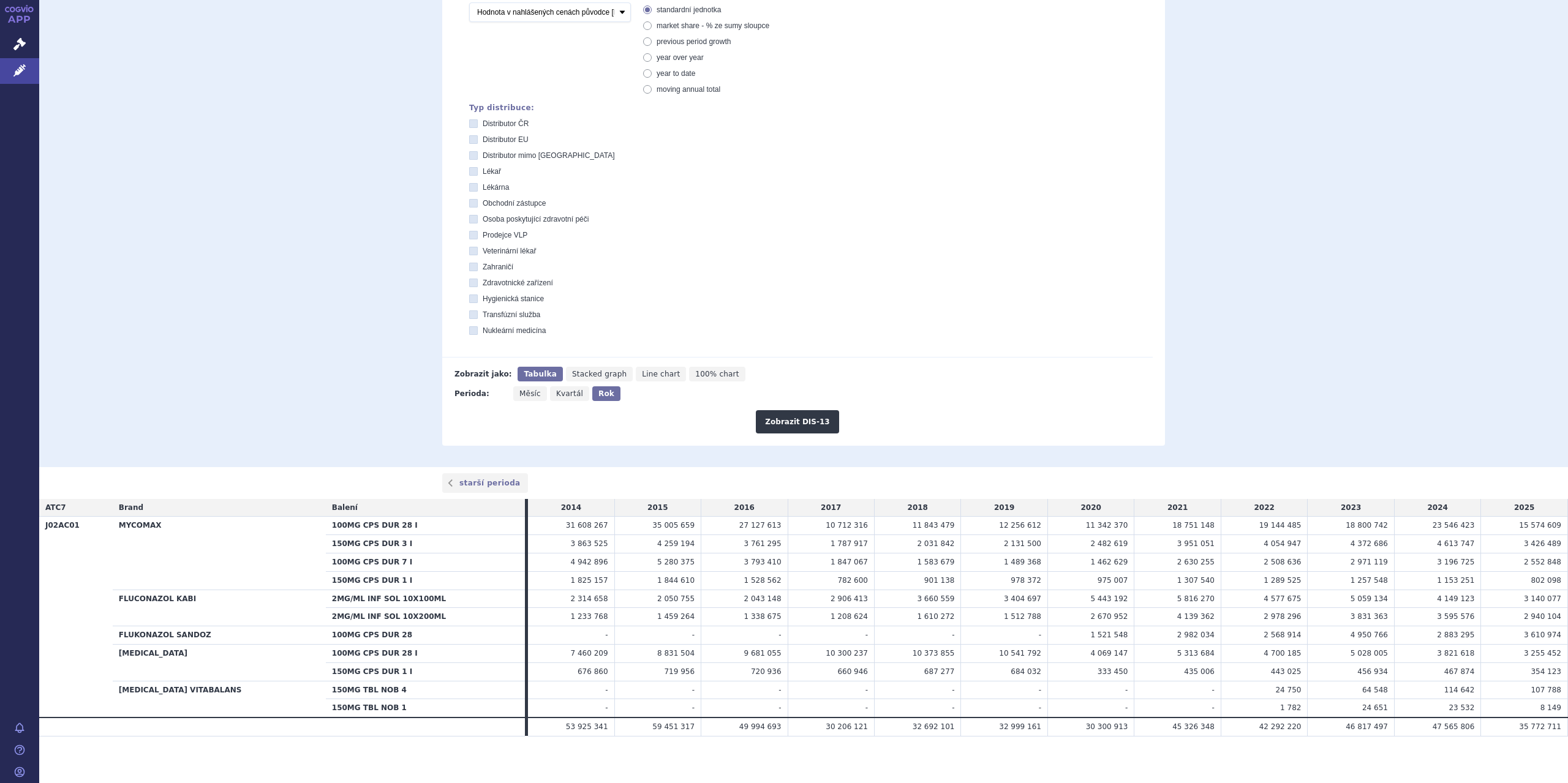
click at [470, 268] on input "Zahraničí" at bounding box center [474, 269] width 8 height 8
checkbox input "true"
click at [804, 431] on button "Zobrazit DIS-13" at bounding box center [797, 421] width 83 height 23
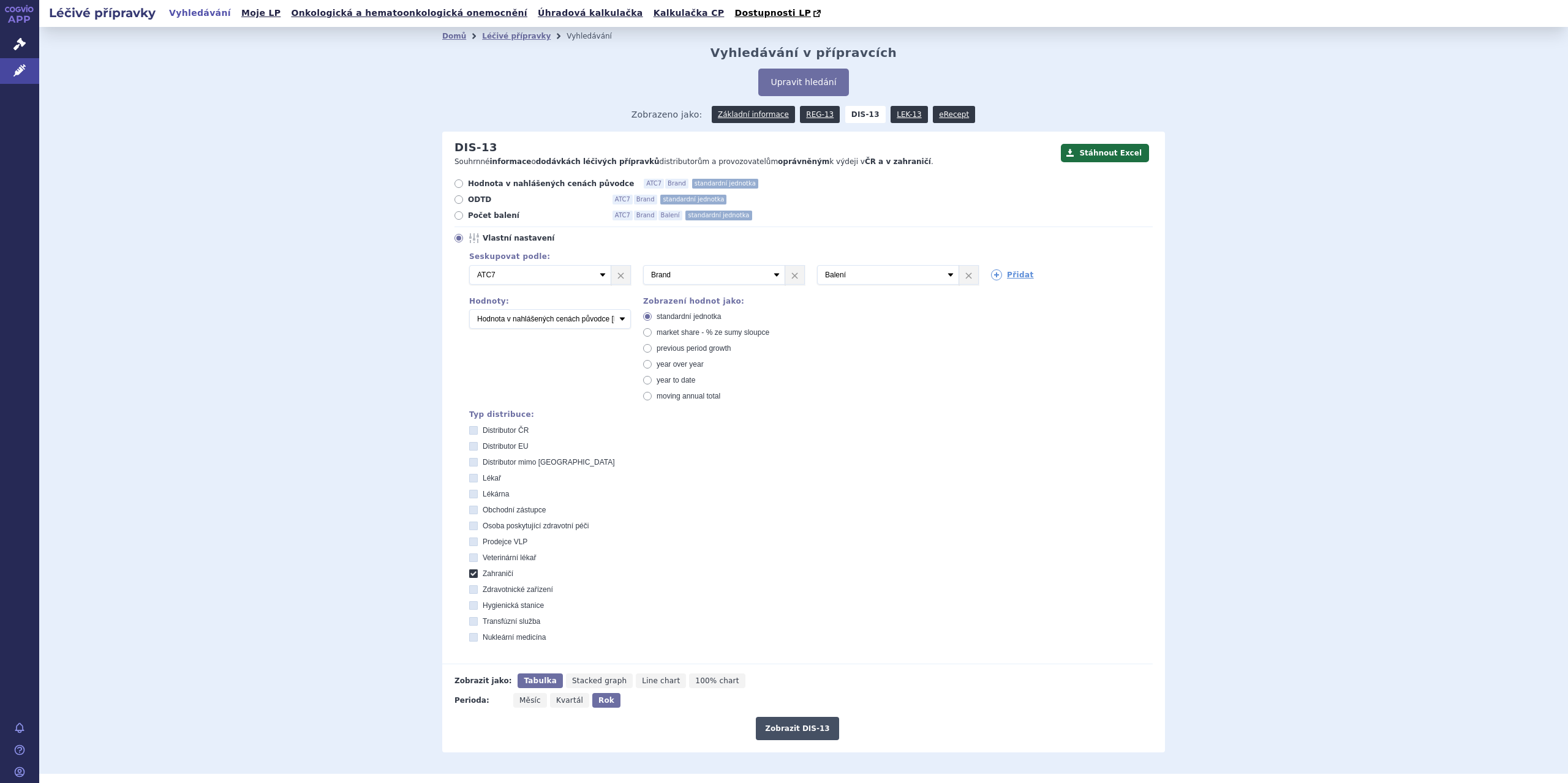
click at [809, 728] on button "Zobrazit DIS-13" at bounding box center [797, 728] width 83 height 23
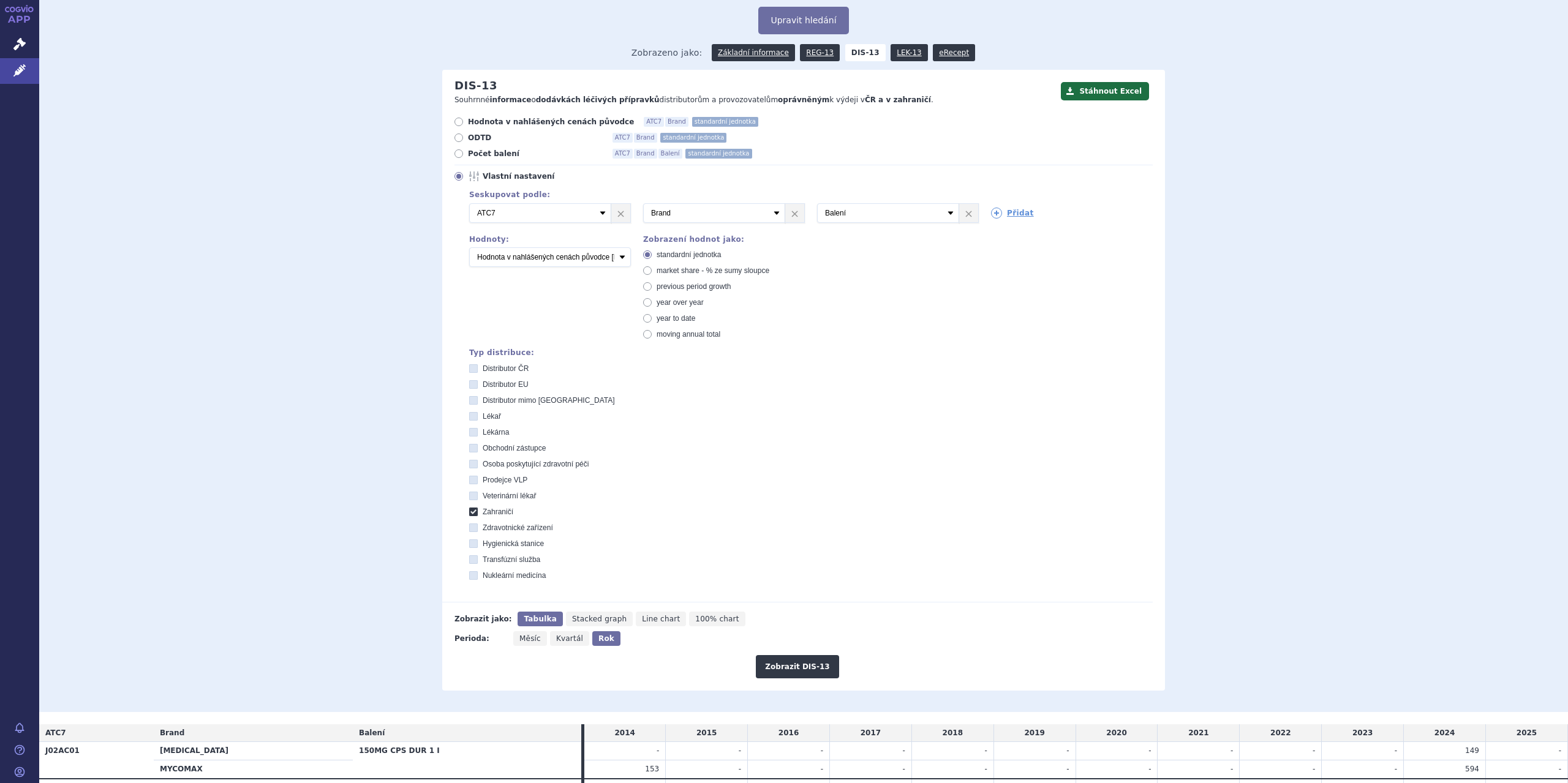
scroll to position [125, 0]
